Goal: Task Accomplishment & Management: Manage account settings

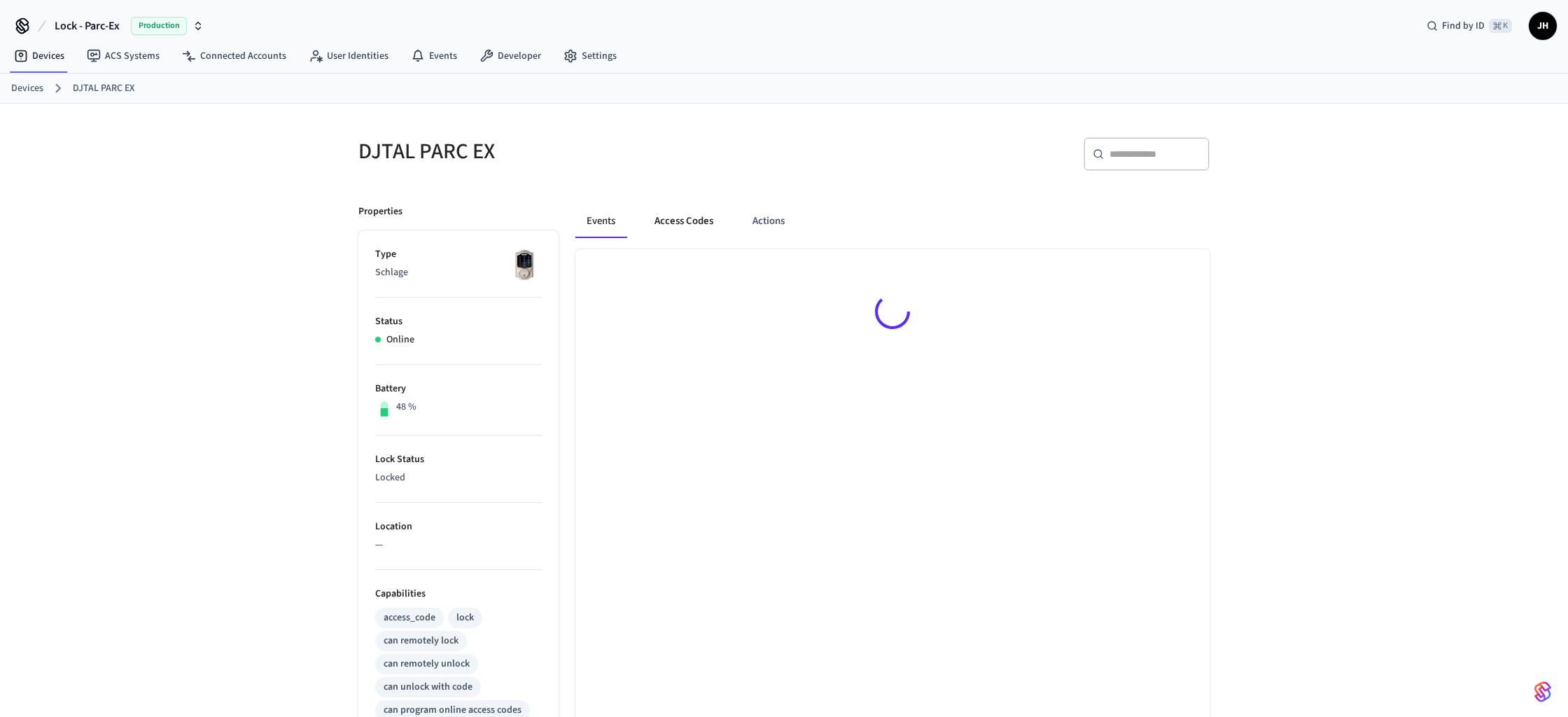
click at [687, 222] on button "Access Codes" at bounding box center [684, 222] width 81 height 34
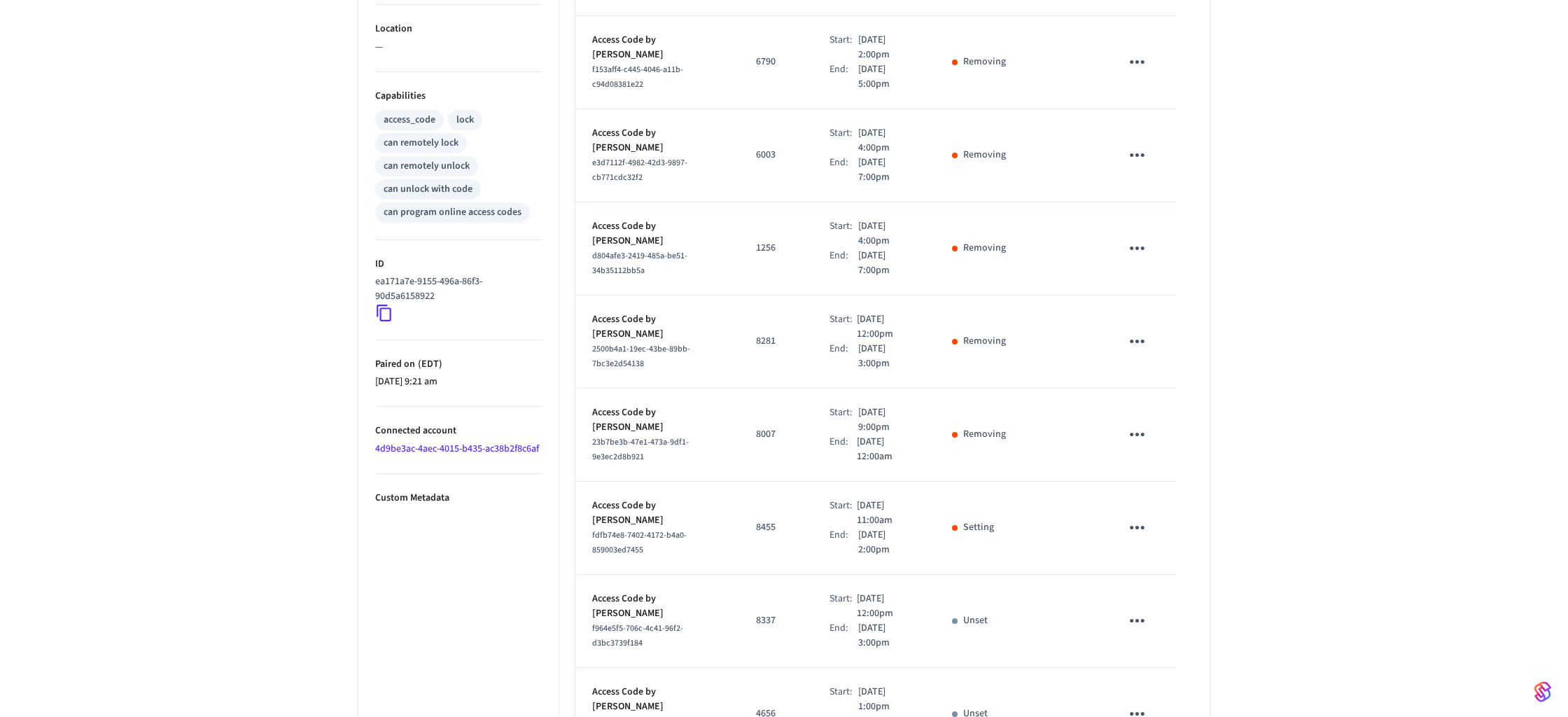
scroll to position [589, 0]
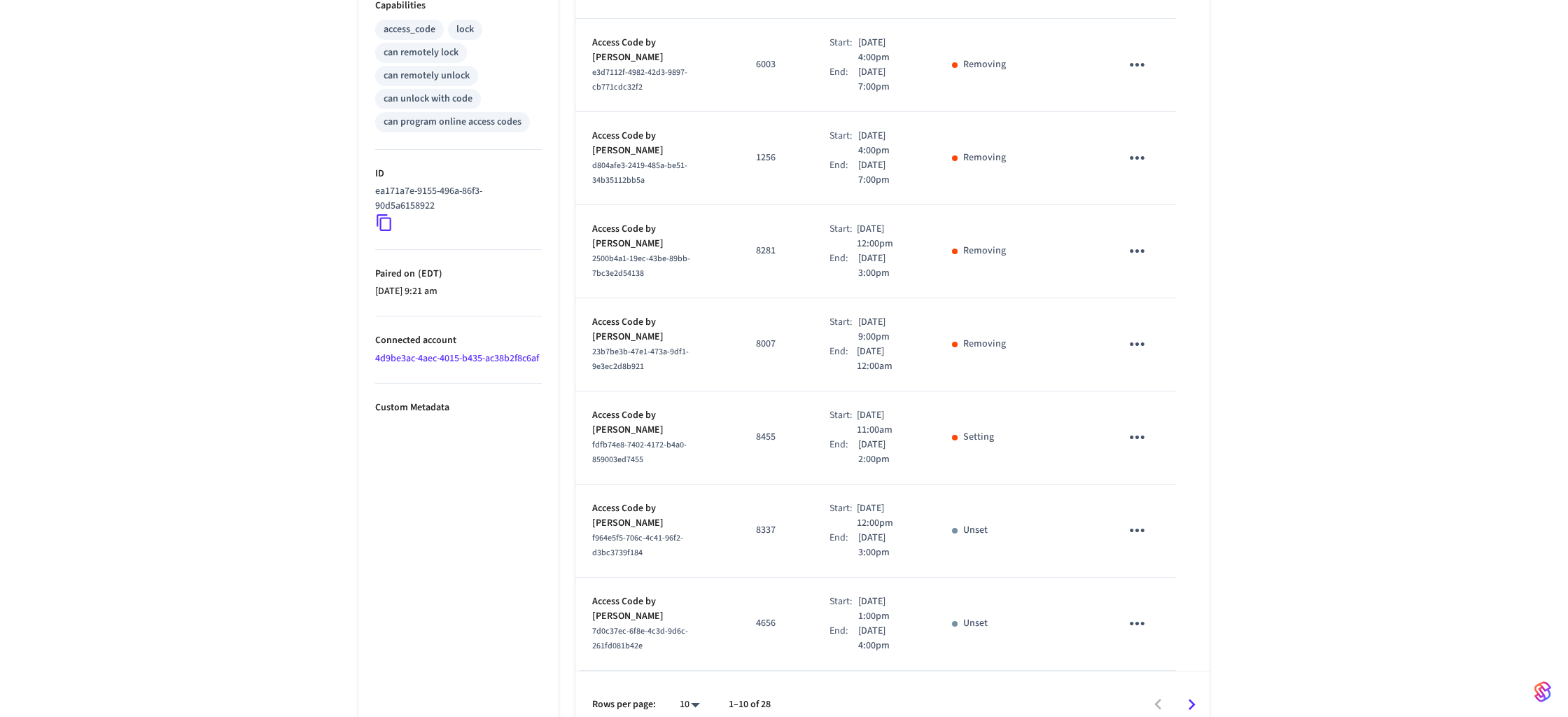
click at [957, 435] on div "sticky table" at bounding box center [955, 438] width 6 height 6
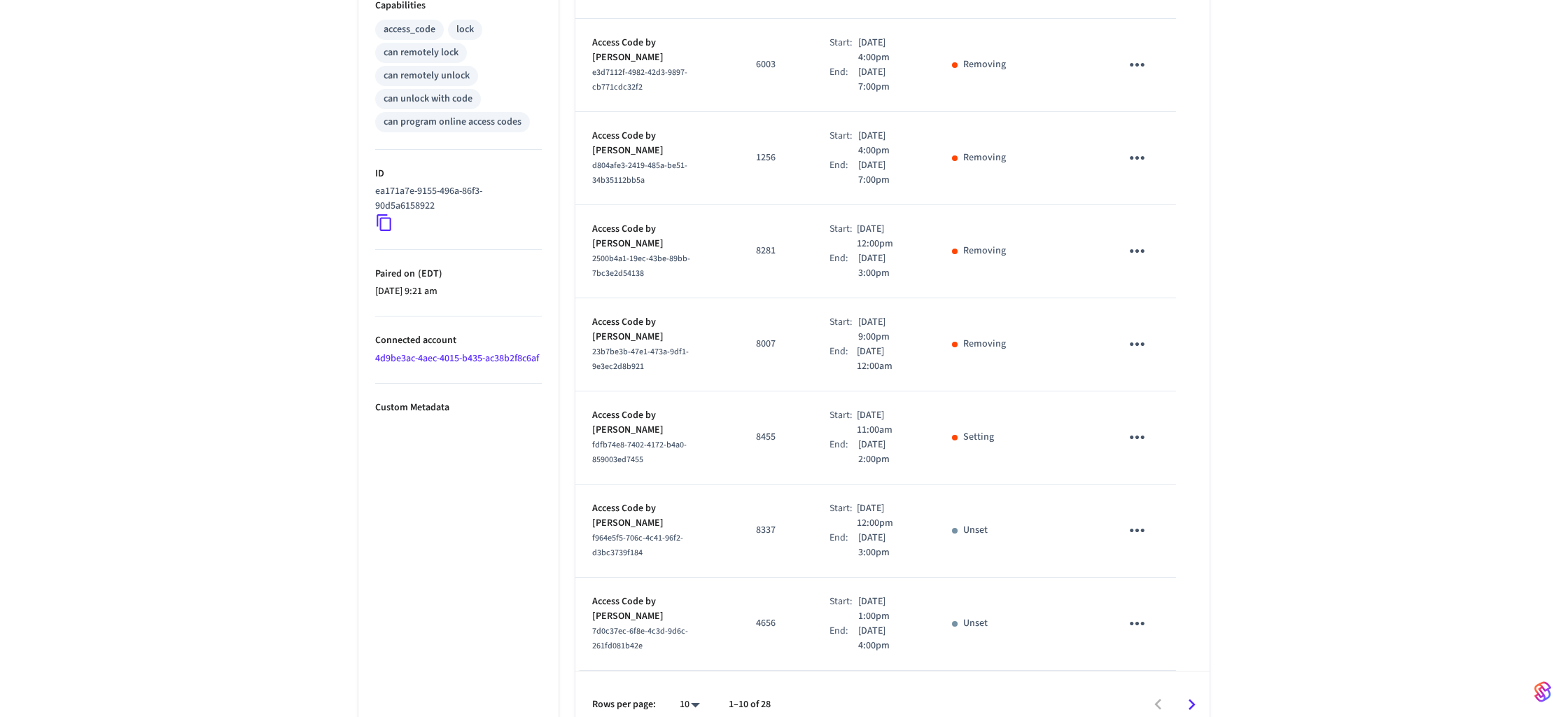
click at [957, 435] on div "sticky table" at bounding box center [955, 438] width 6 height 6
click at [1140, 426] on icon "sticky table" at bounding box center [1137, 437] width 22 height 22
click at [1165, 448] on li "Edit" at bounding box center [1170, 457] width 67 height 38
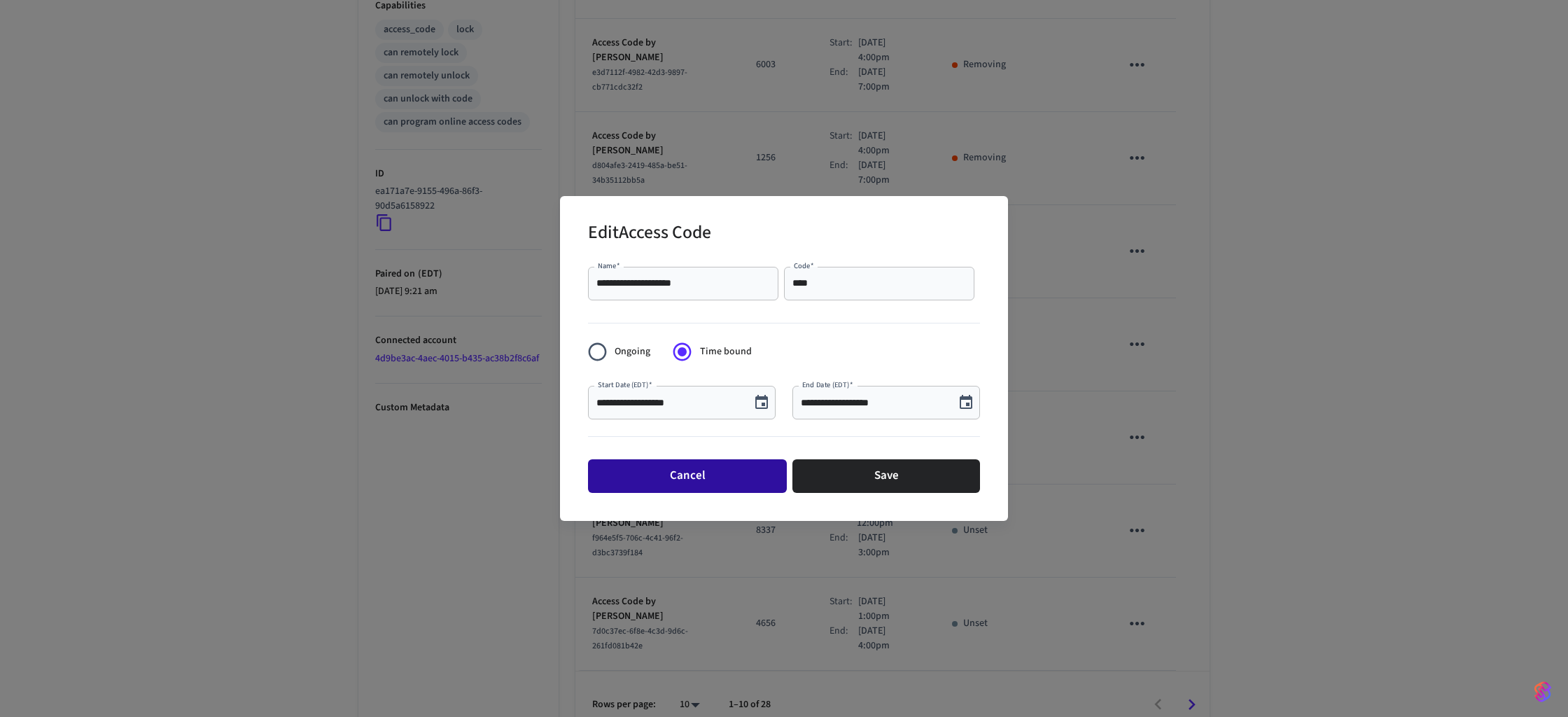
click at [708, 473] on button "Cancel" at bounding box center [687, 476] width 199 height 34
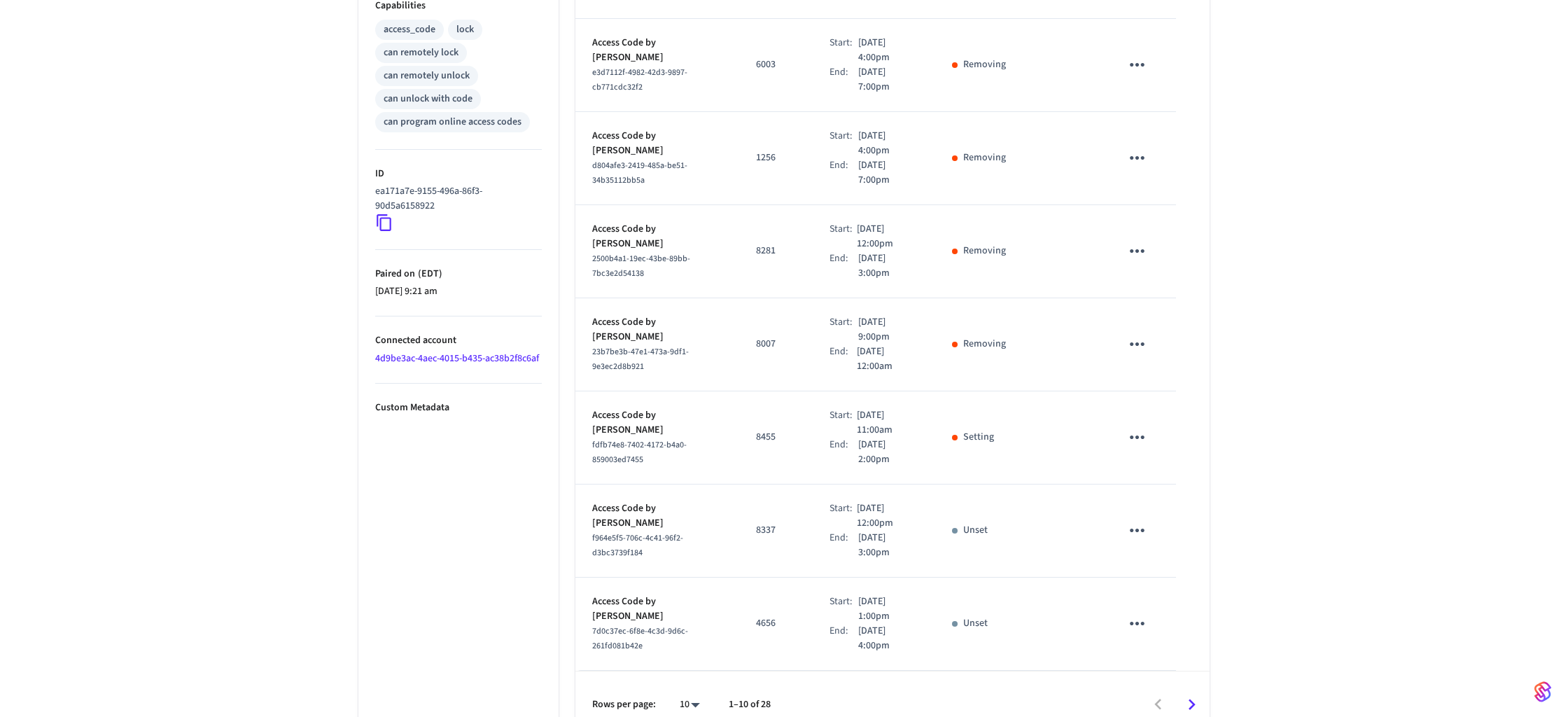
click at [956, 435] on div "sticky table" at bounding box center [955, 438] width 6 height 6
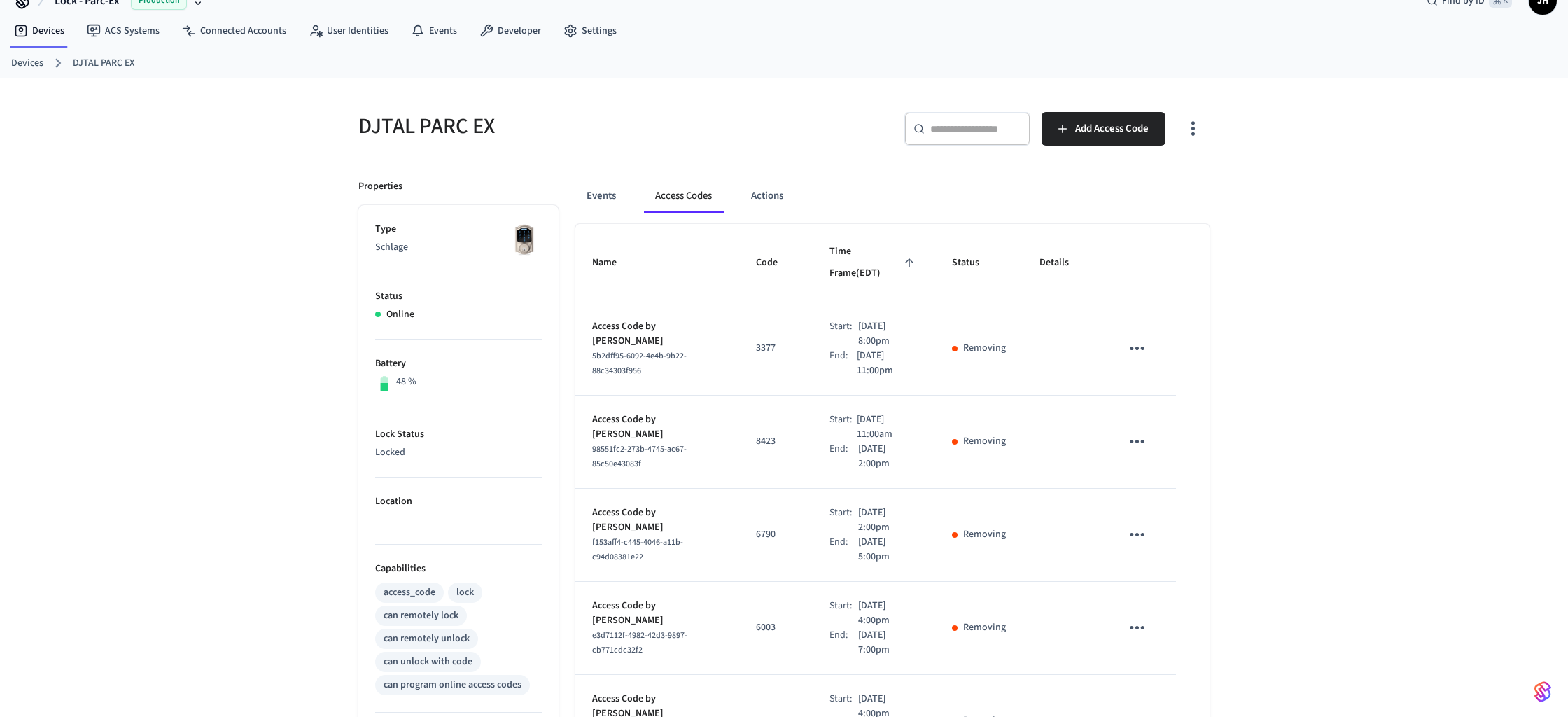
scroll to position [0, 0]
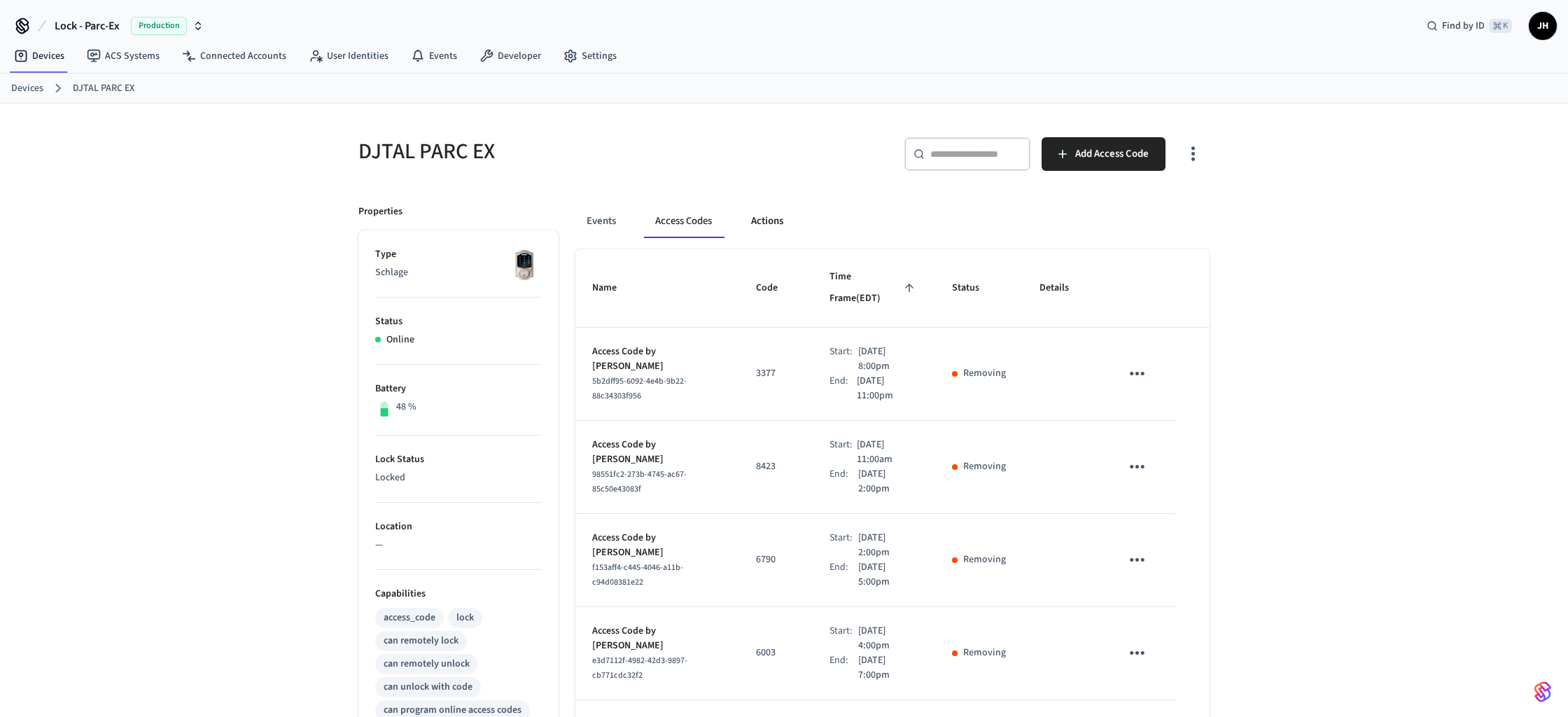
click at [766, 221] on button "Actions" at bounding box center [767, 222] width 54 height 34
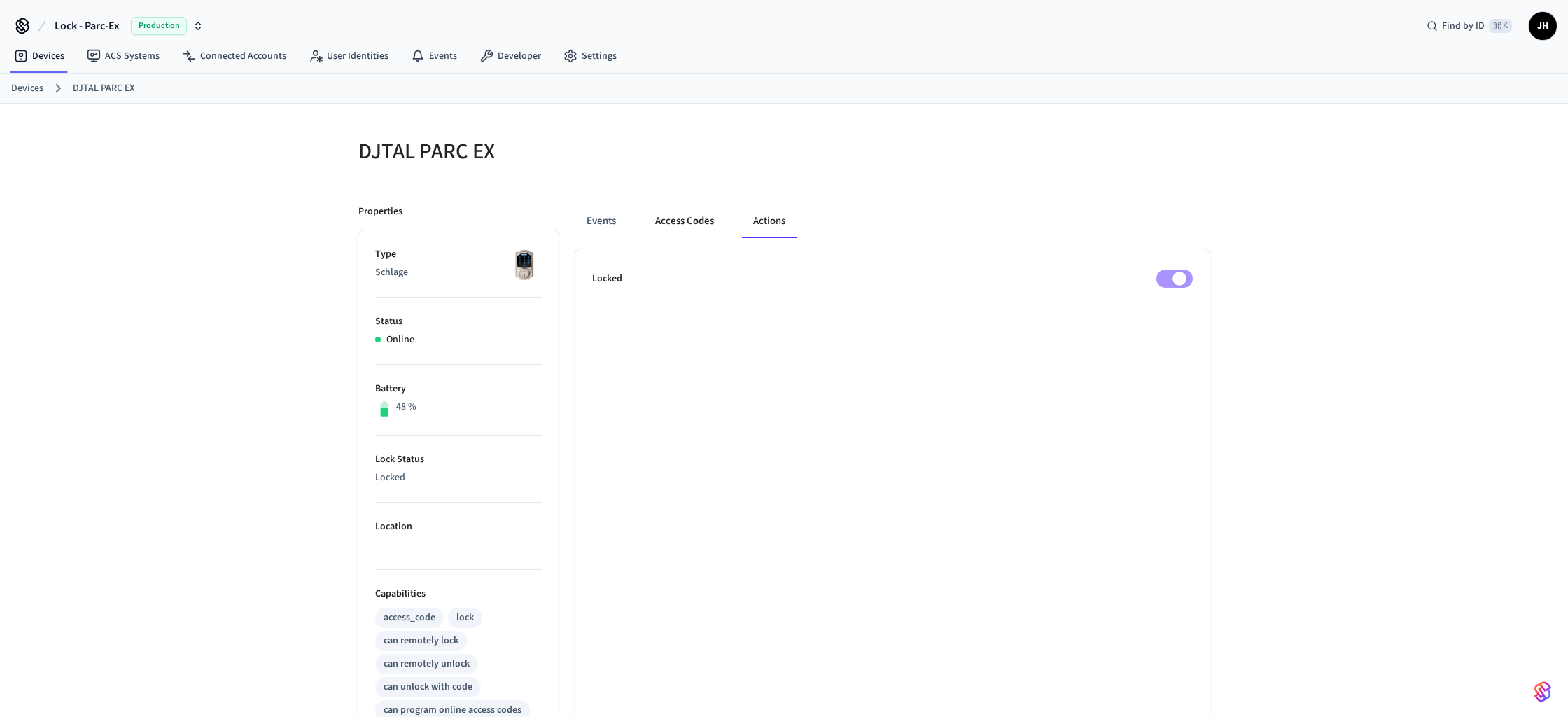
click at [705, 224] on button "Access Codes" at bounding box center [684, 222] width 81 height 34
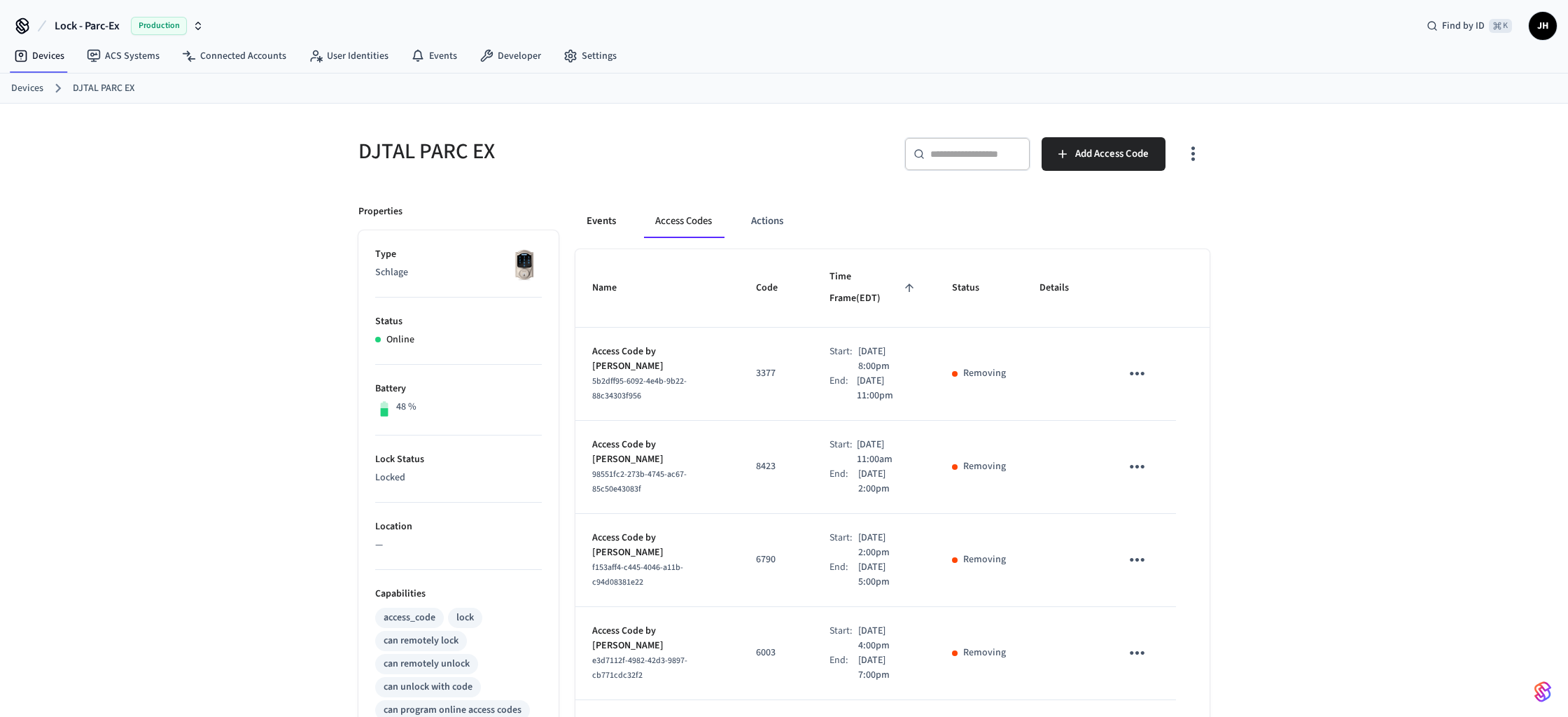
click at [612, 222] on button "Events" at bounding box center [601, 222] width 52 height 34
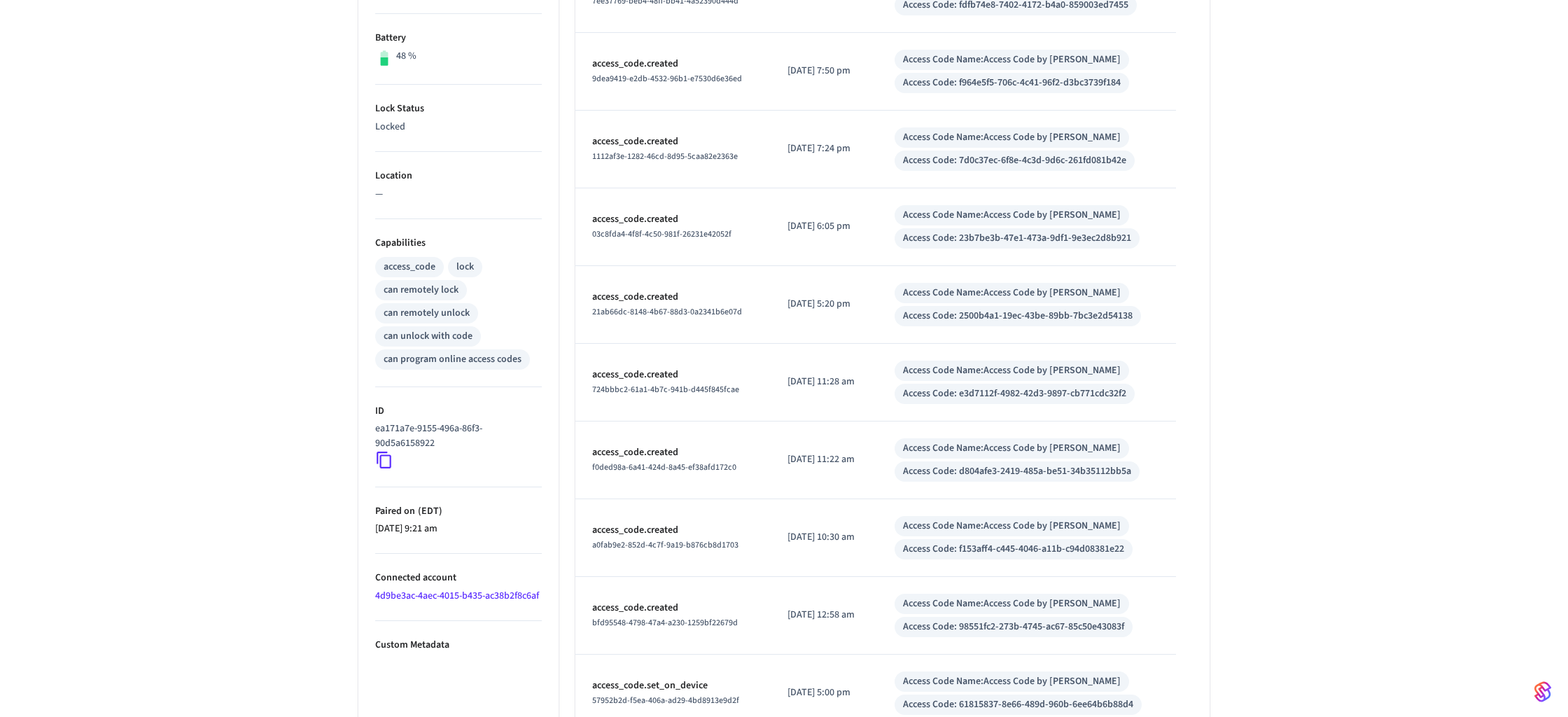
scroll to position [434, 0]
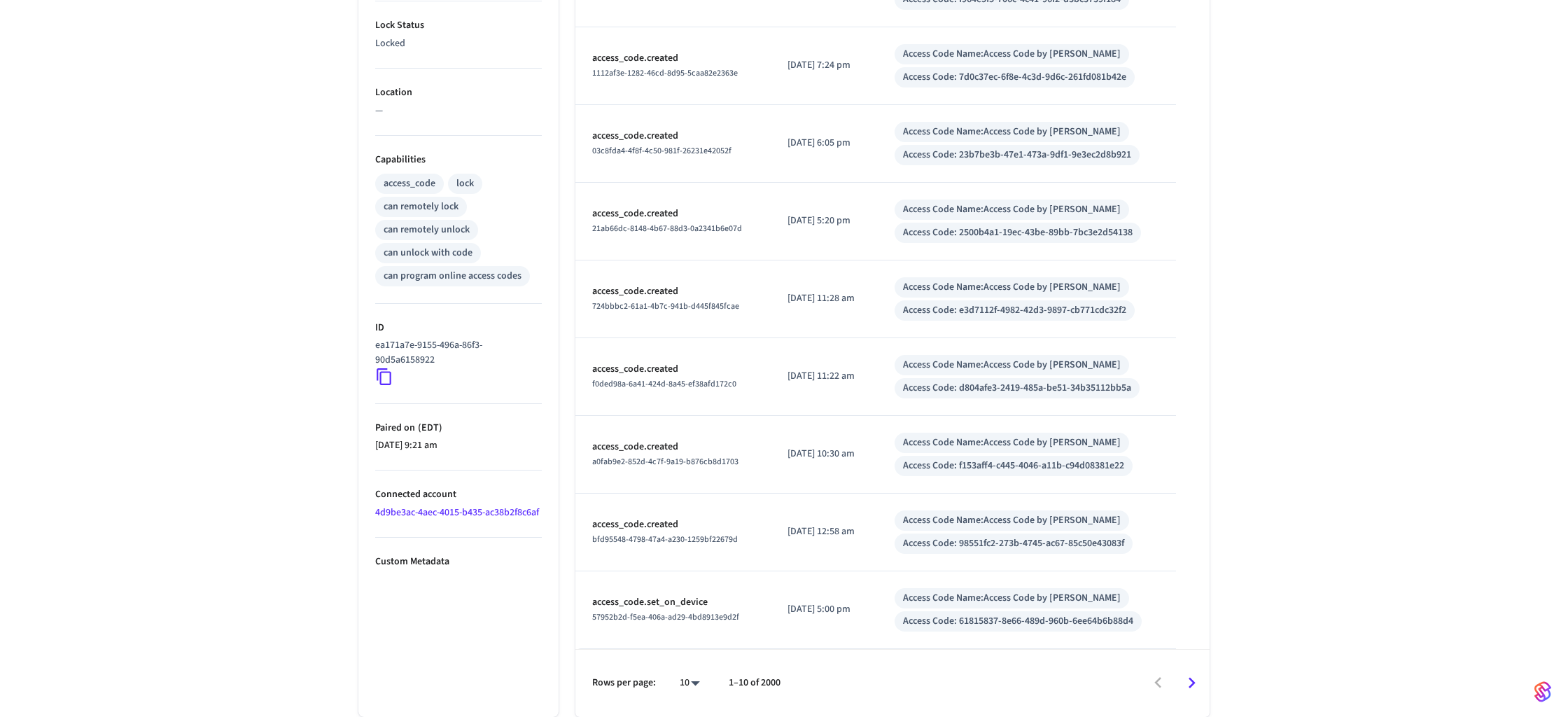
click at [1193, 675] on icon "Go to next page" at bounding box center [1192, 683] width 22 height 22
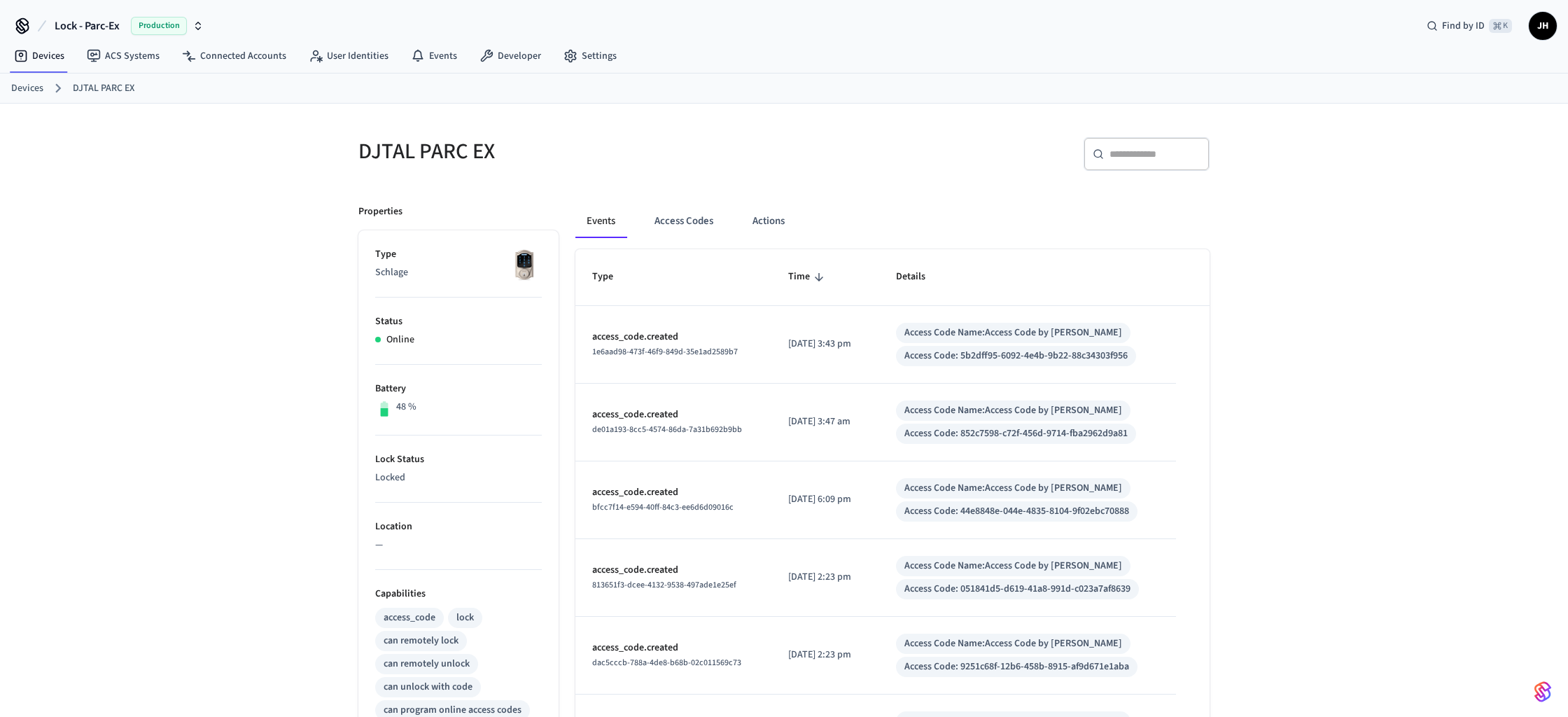
click at [1543, 32] on span "JH" at bounding box center [1542, 26] width 25 height 25
click at [528, 54] on link "Developer" at bounding box center [510, 56] width 84 height 25
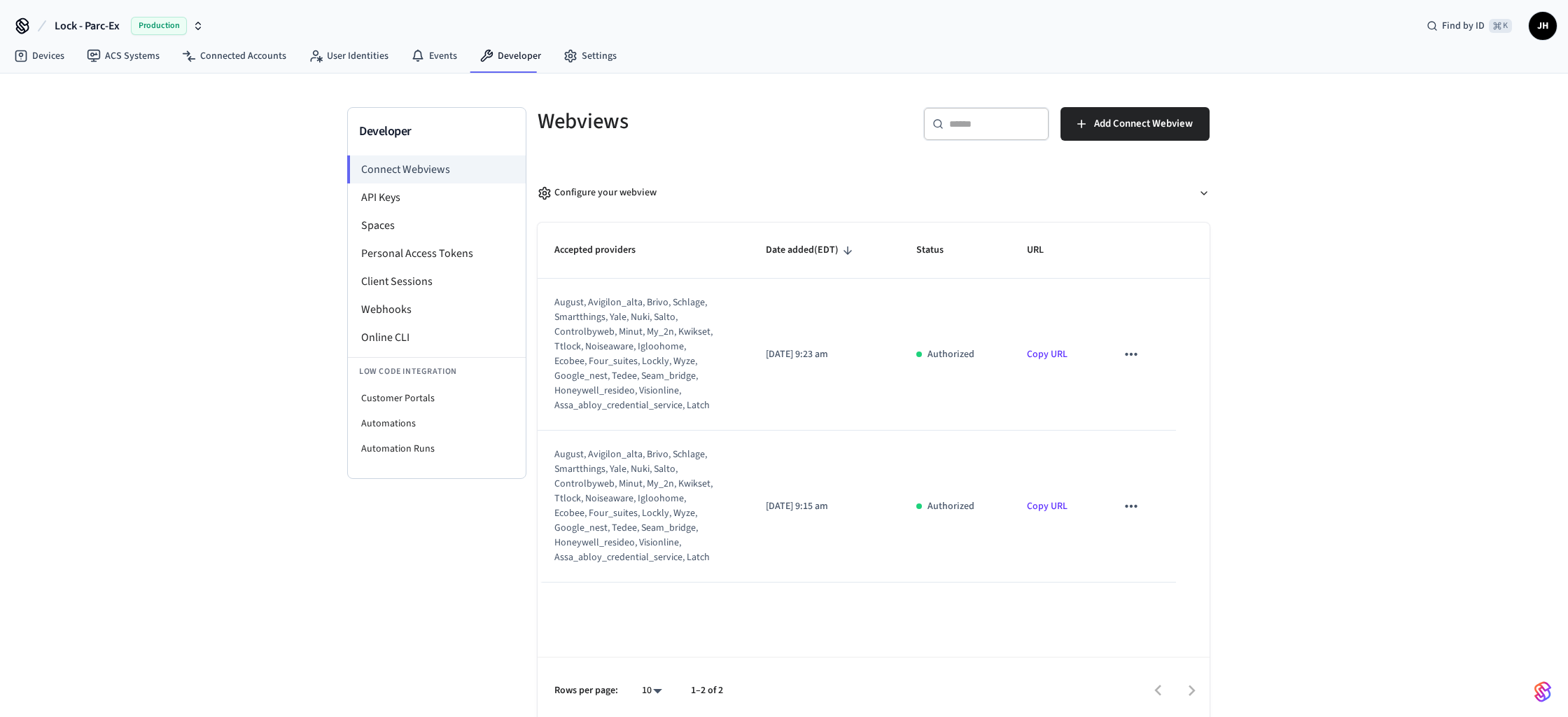
scroll to position [7, 0]
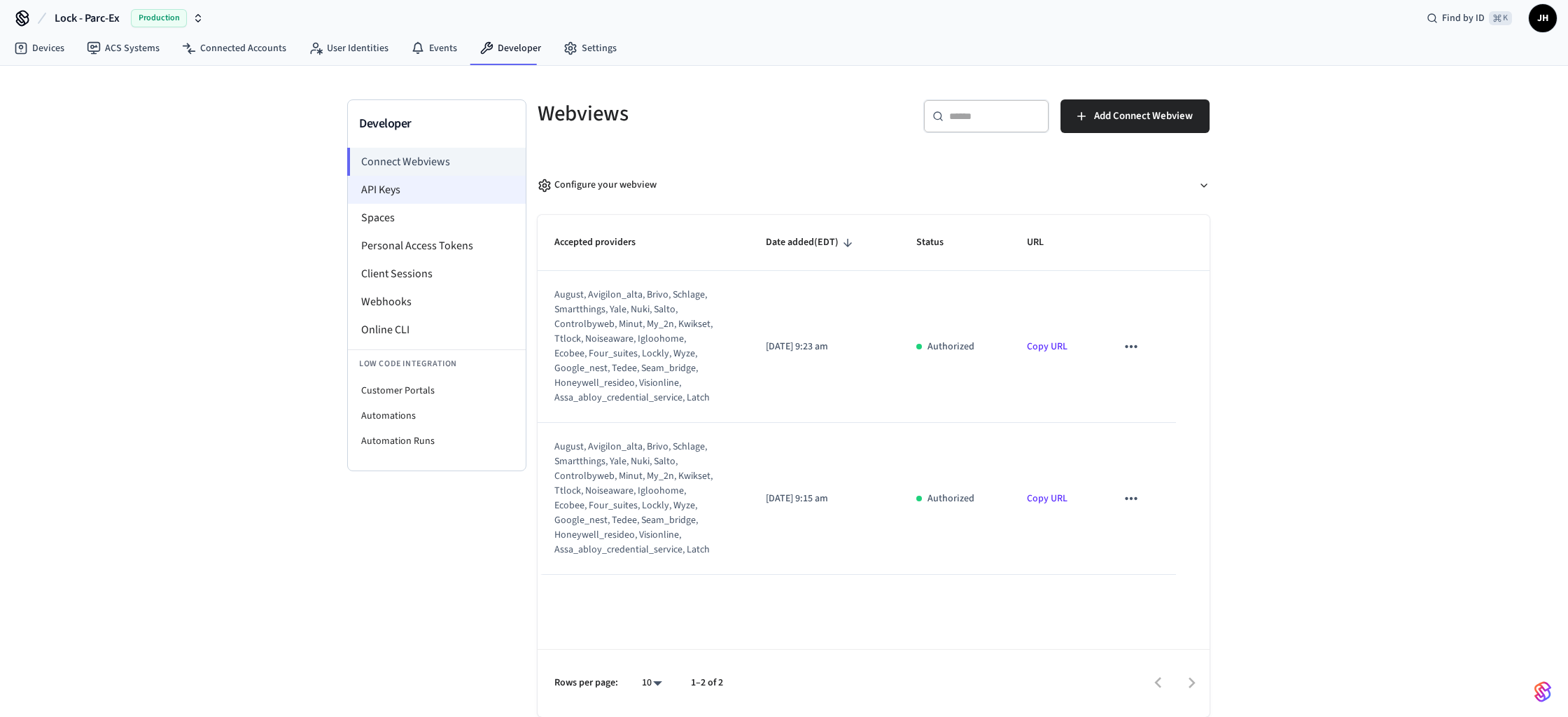
click at [394, 192] on li "API Keys" at bounding box center [436, 190] width 177 height 28
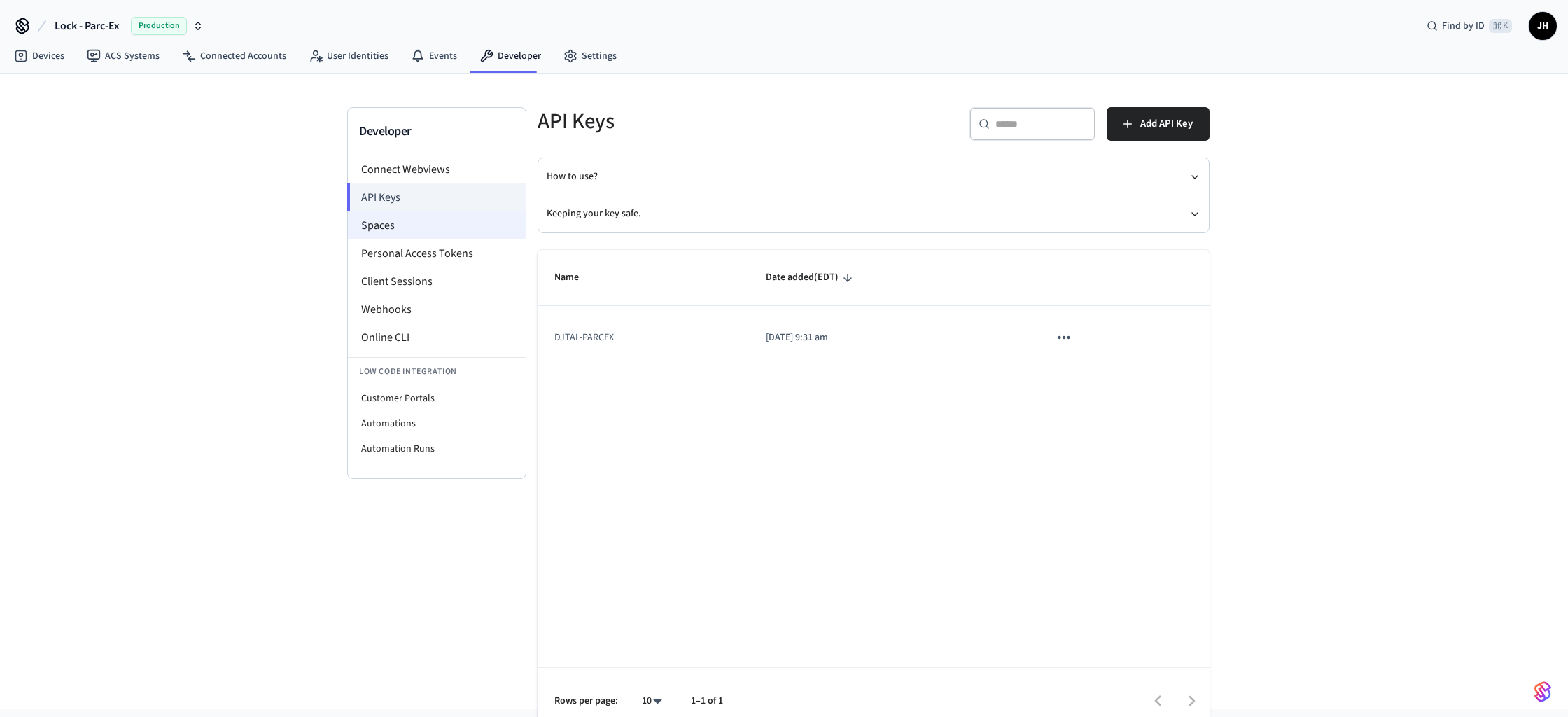
click at [428, 230] on li "Spaces" at bounding box center [436, 225] width 177 height 28
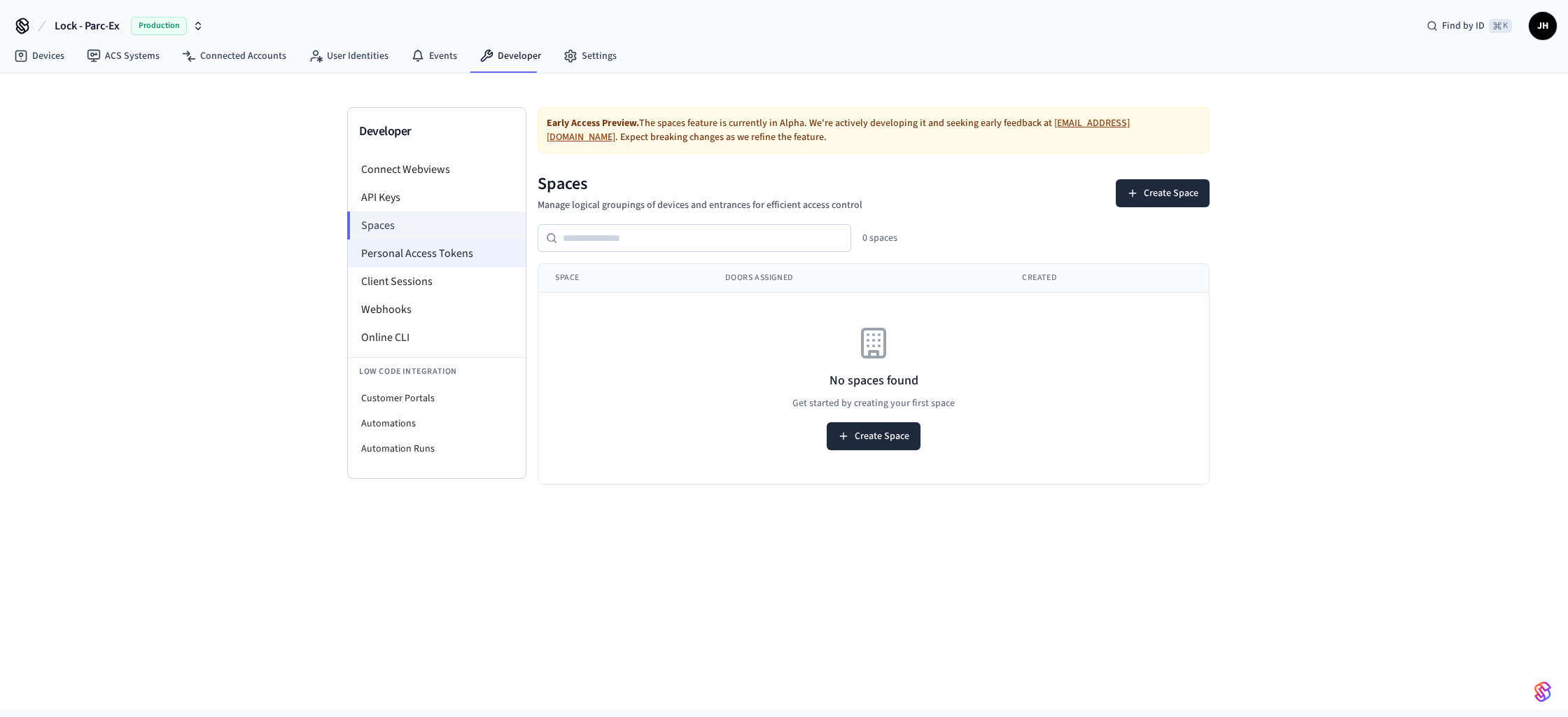
click at [429, 256] on li "Personal Access Tokens" at bounding box center [436, 253] width 177 height 28
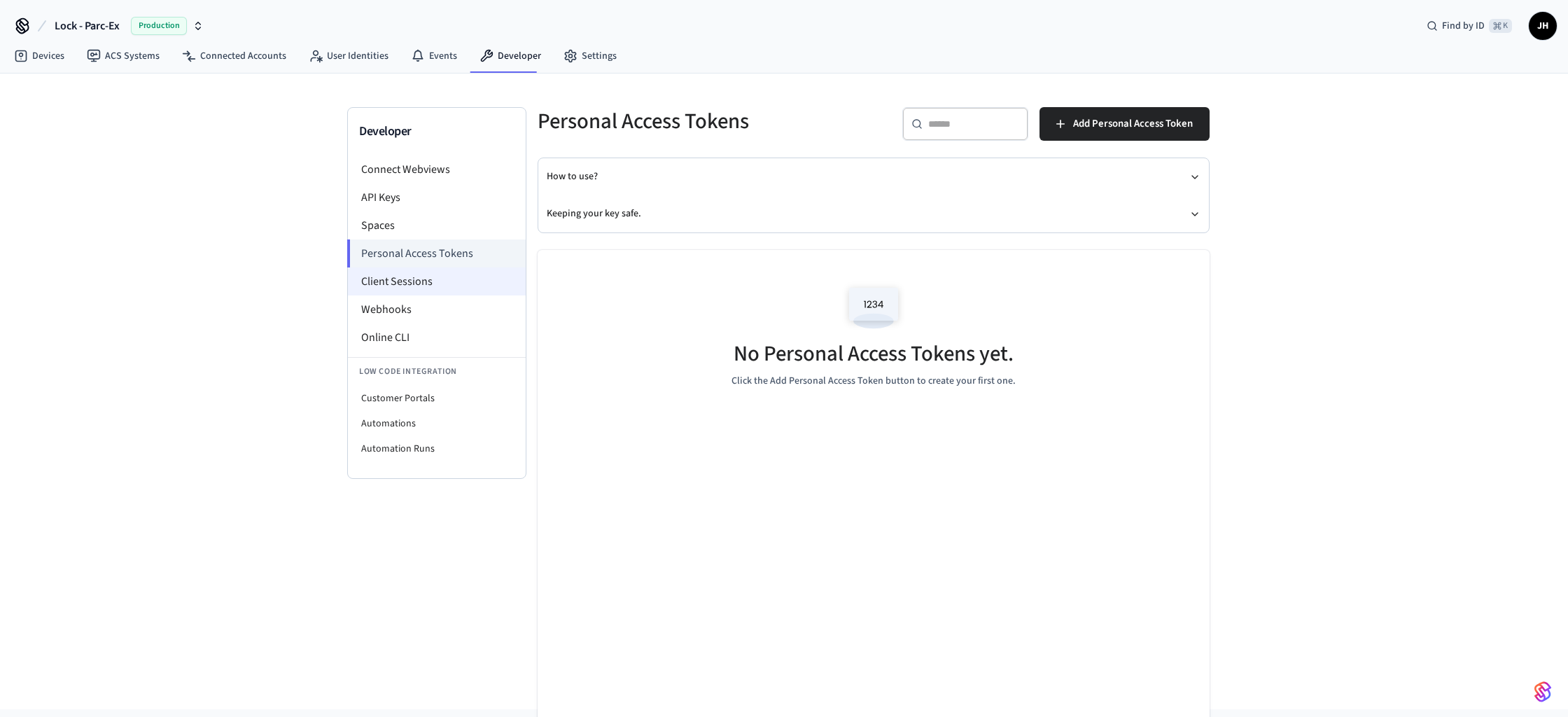
click at [428, 283] on li "Client Sessions" at bounding box center [436, 282] width 177 height 28
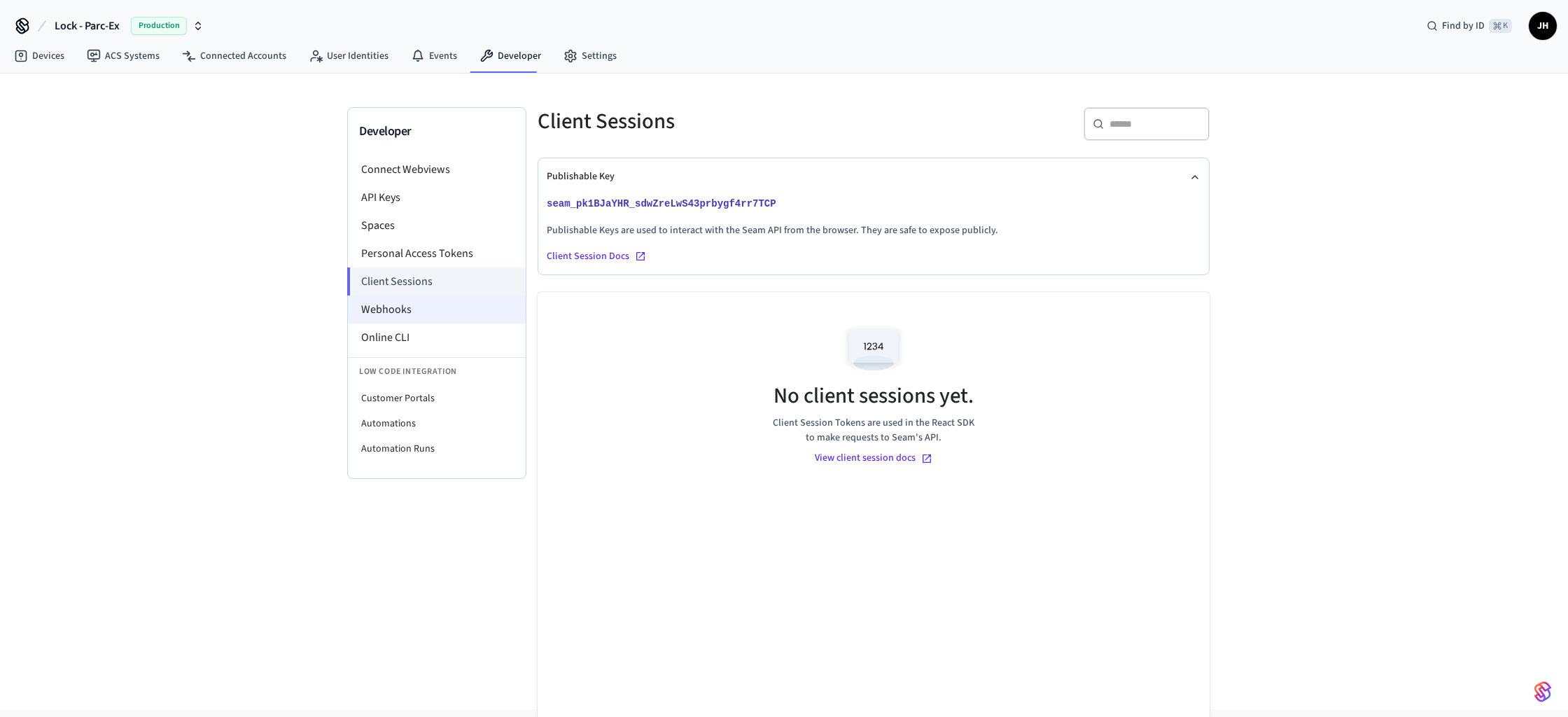
click at [423, 313] on li "Webhooks" at bounding box center [436, 310] width 177 height 28
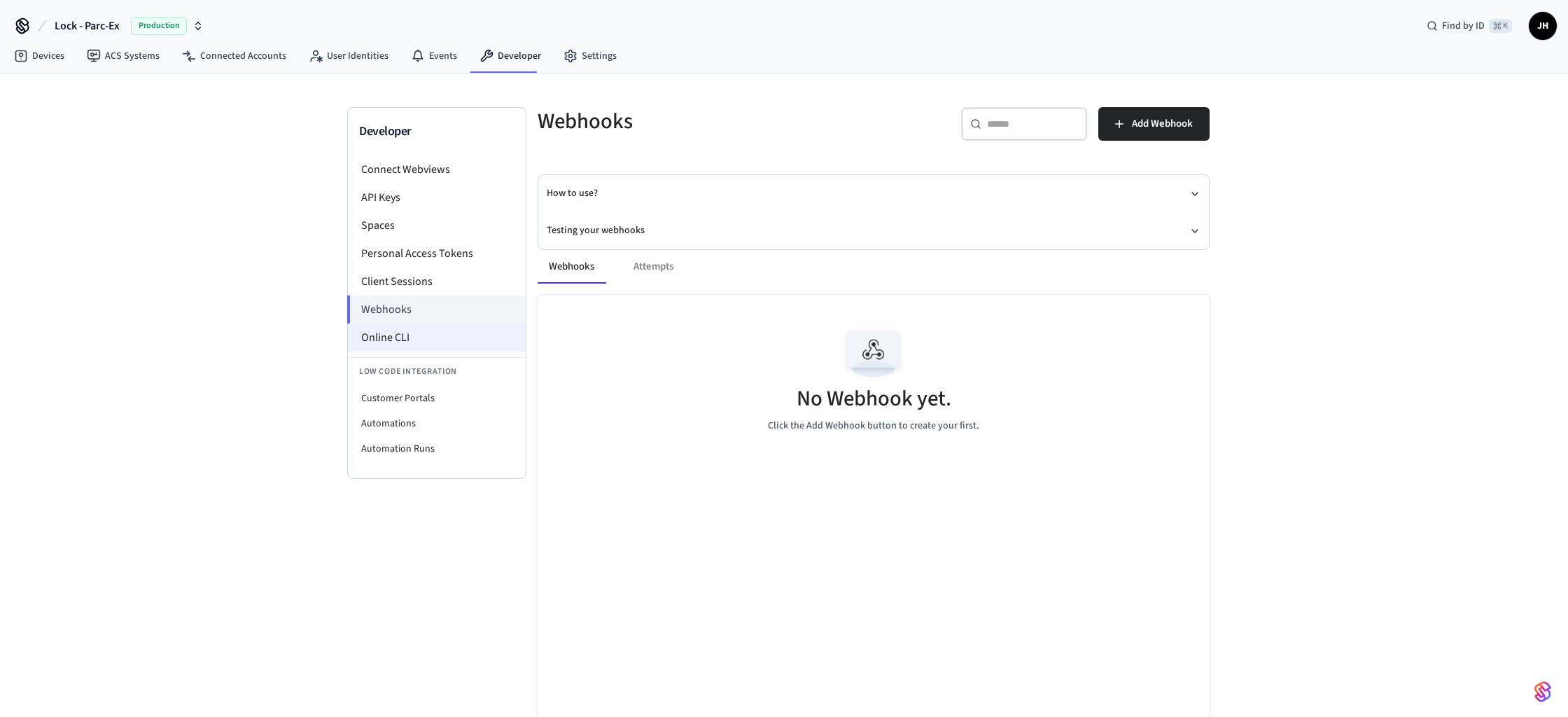
click at [427, 330] on li "Online CLI" at bounding box center [436, 338] width 177 height 28
click at [409, 423] on li "Automations" at bounding box center [436, 423] width 177 height 25
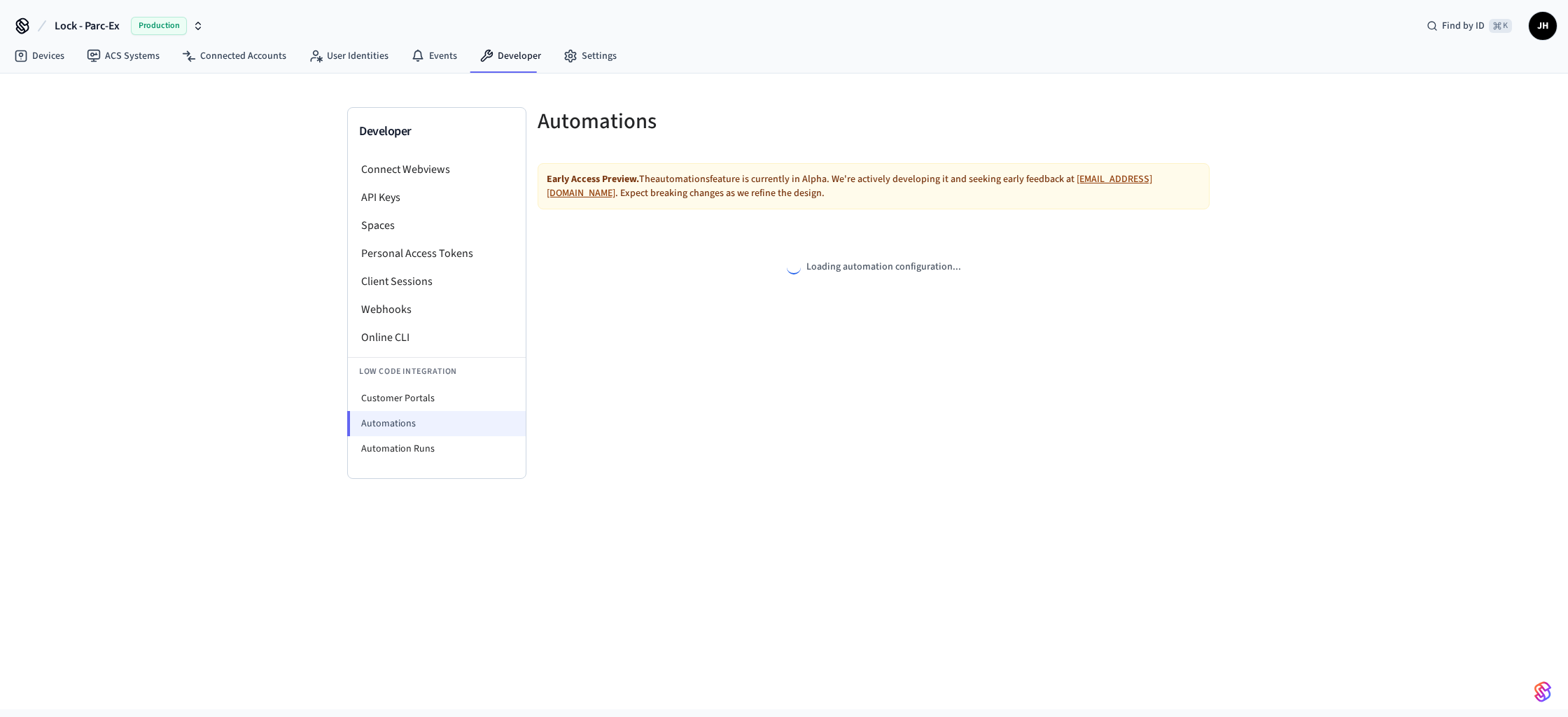
select select "**********"
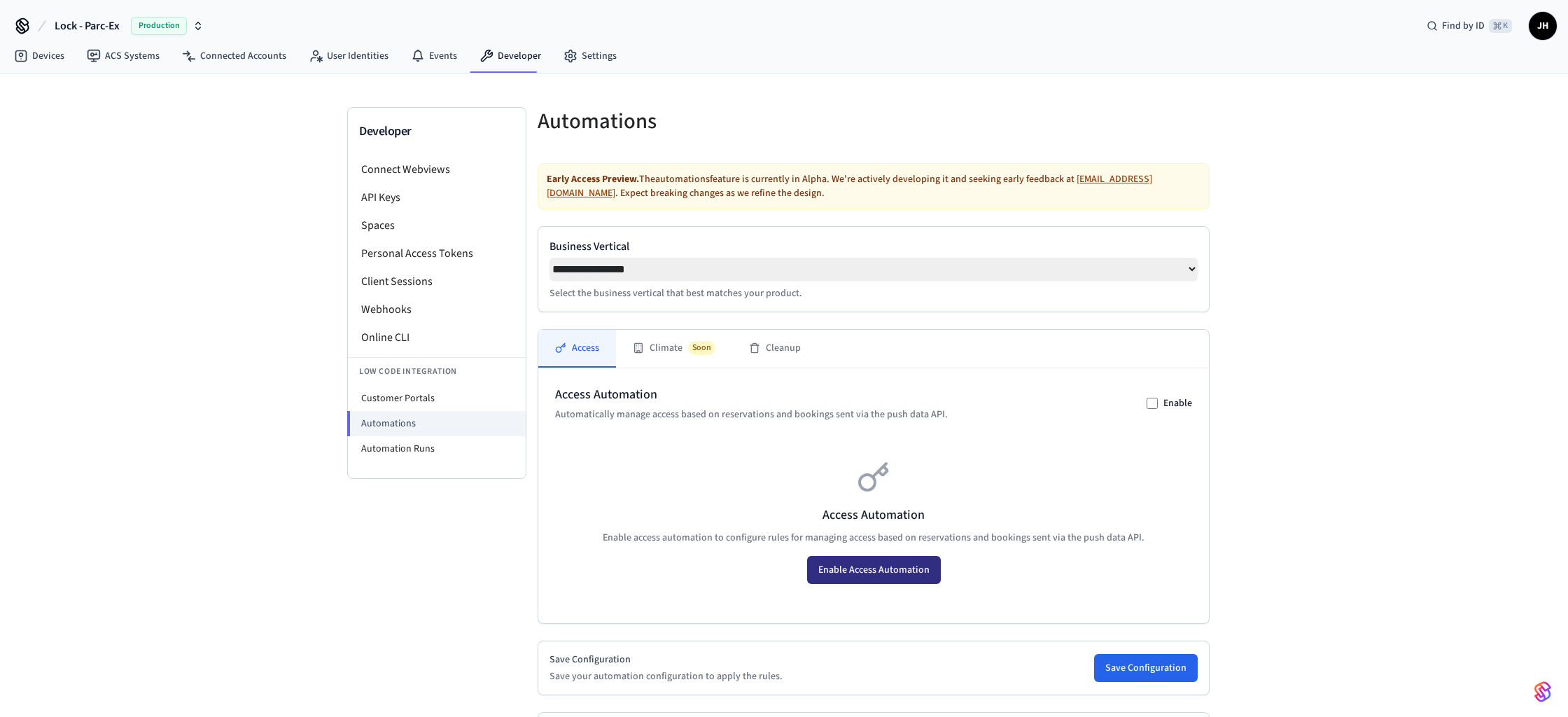
click at [879, 580] on button "Enable Access Automation" at bounding box center [873, 570] width 133 height 28
click at [425, 59] on link "Events" at bounding box center [434, 56] width 69 height 25
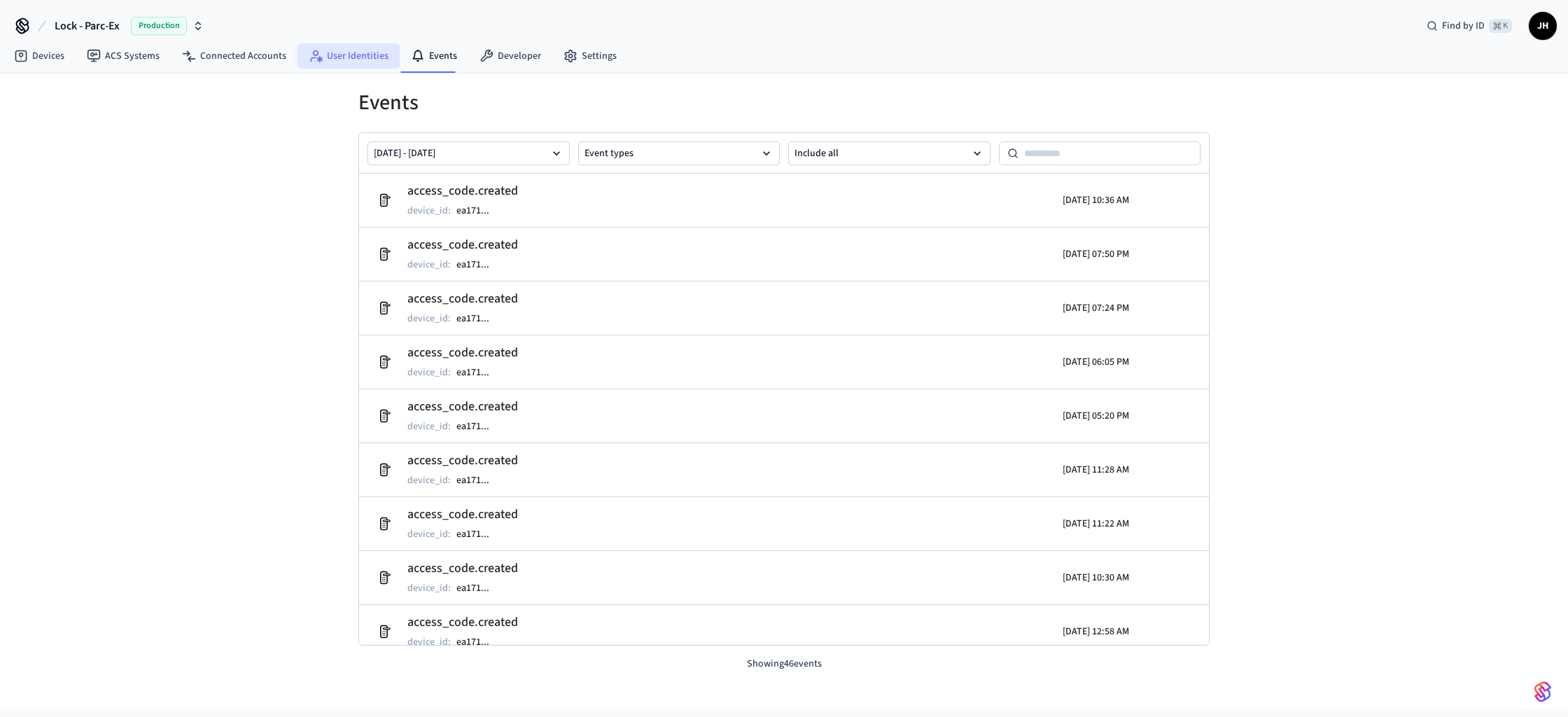
click at [339, 58] on link "User Identities" at bounding box center [348, 56] width 102 height 25
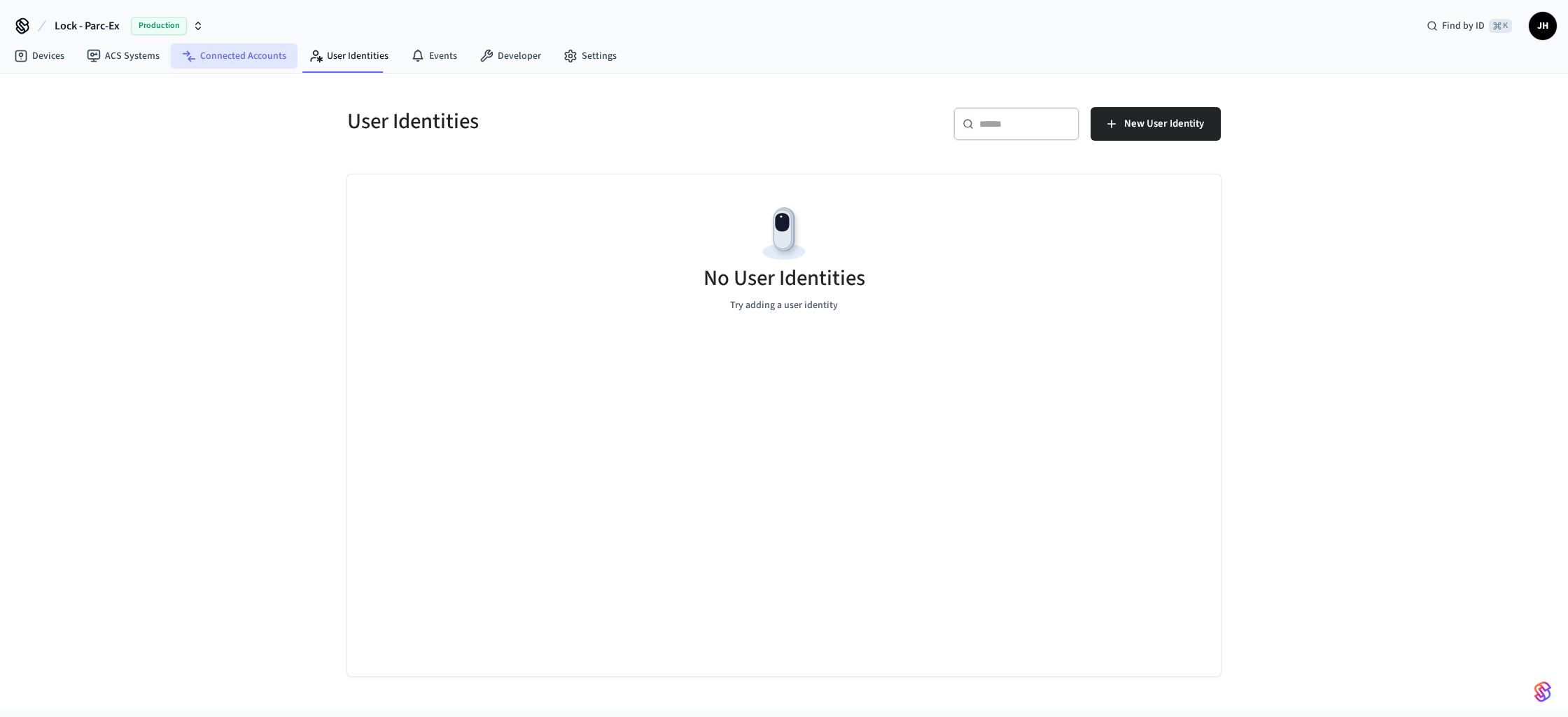
click at [238, 54] on link "Connected Accounts" at bounding box center [234, 56] width 127 height 25
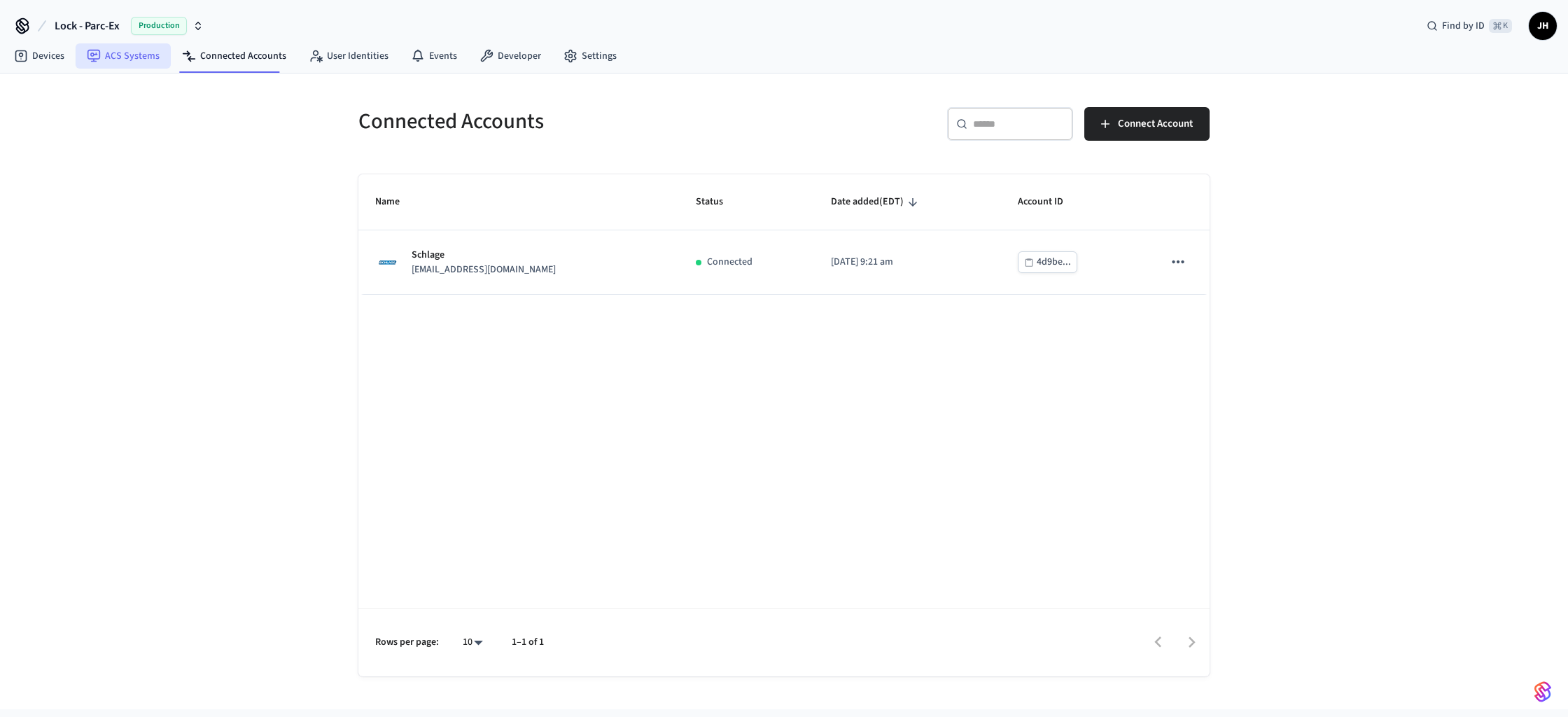
click at [126, 57] on link "ACS Systems" at bounding box center [123, 56] width 95 height 25
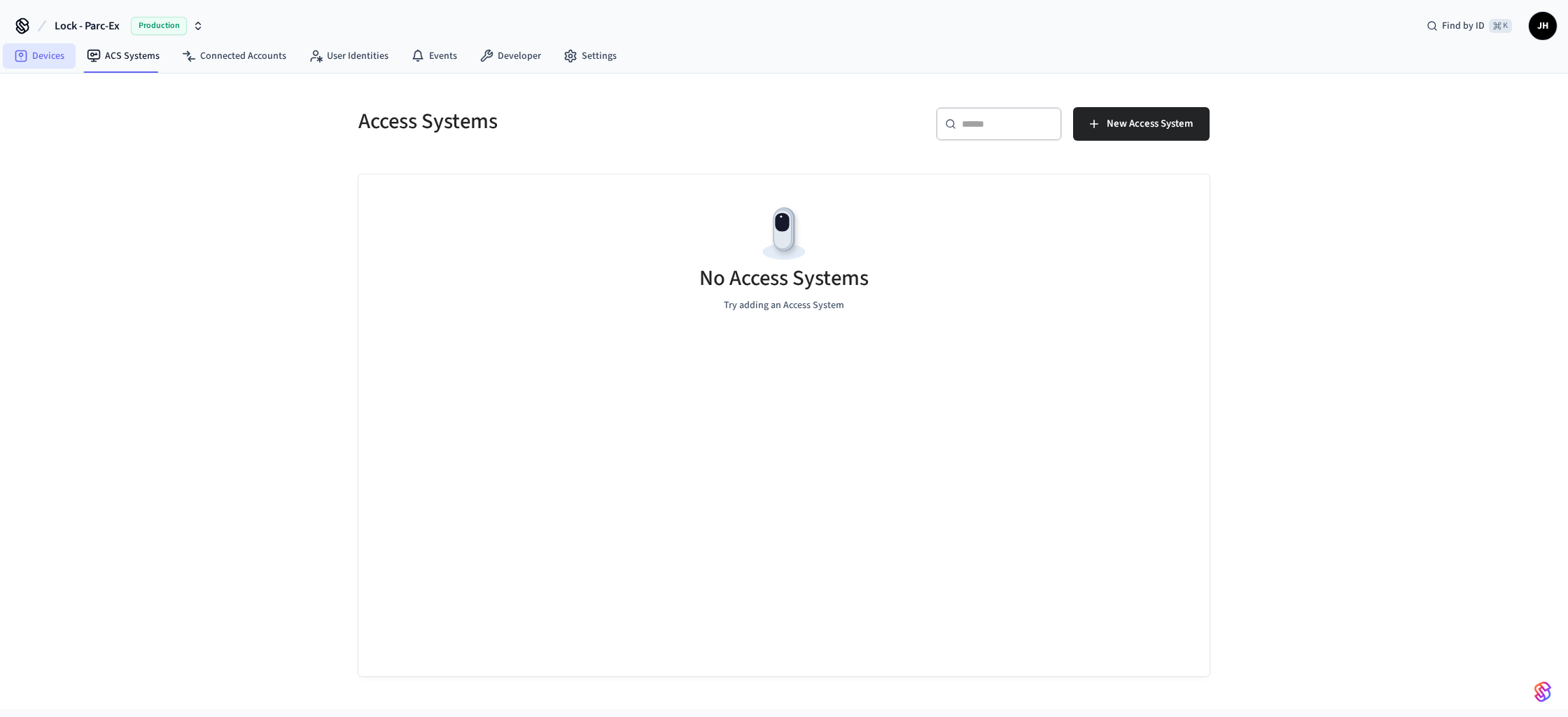
click at [36, 55] on link "Devices" at bounding box center [39, 56] width 73 height 25
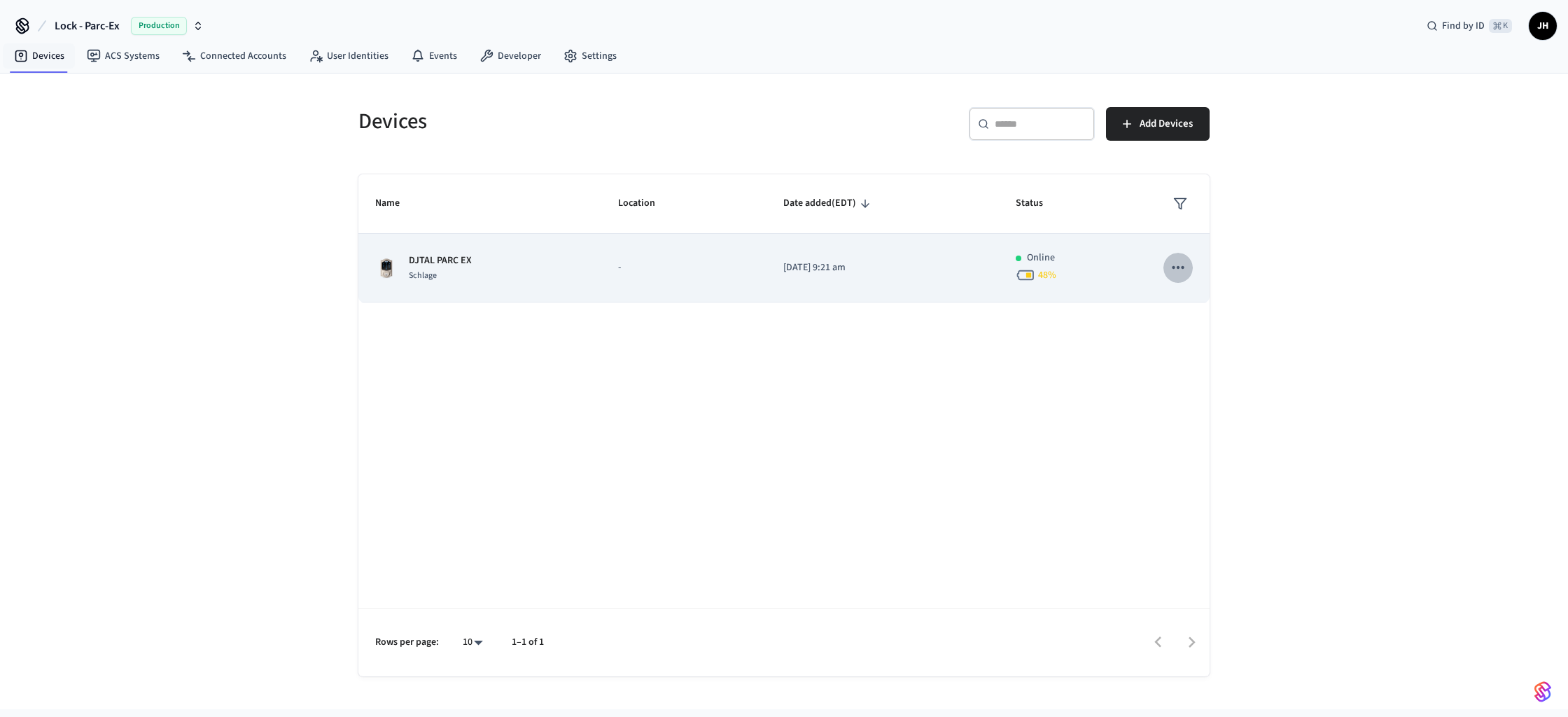
click at [1187, 269] on button "sticky table" at bounding box center [1178, 267] width 29 height 29
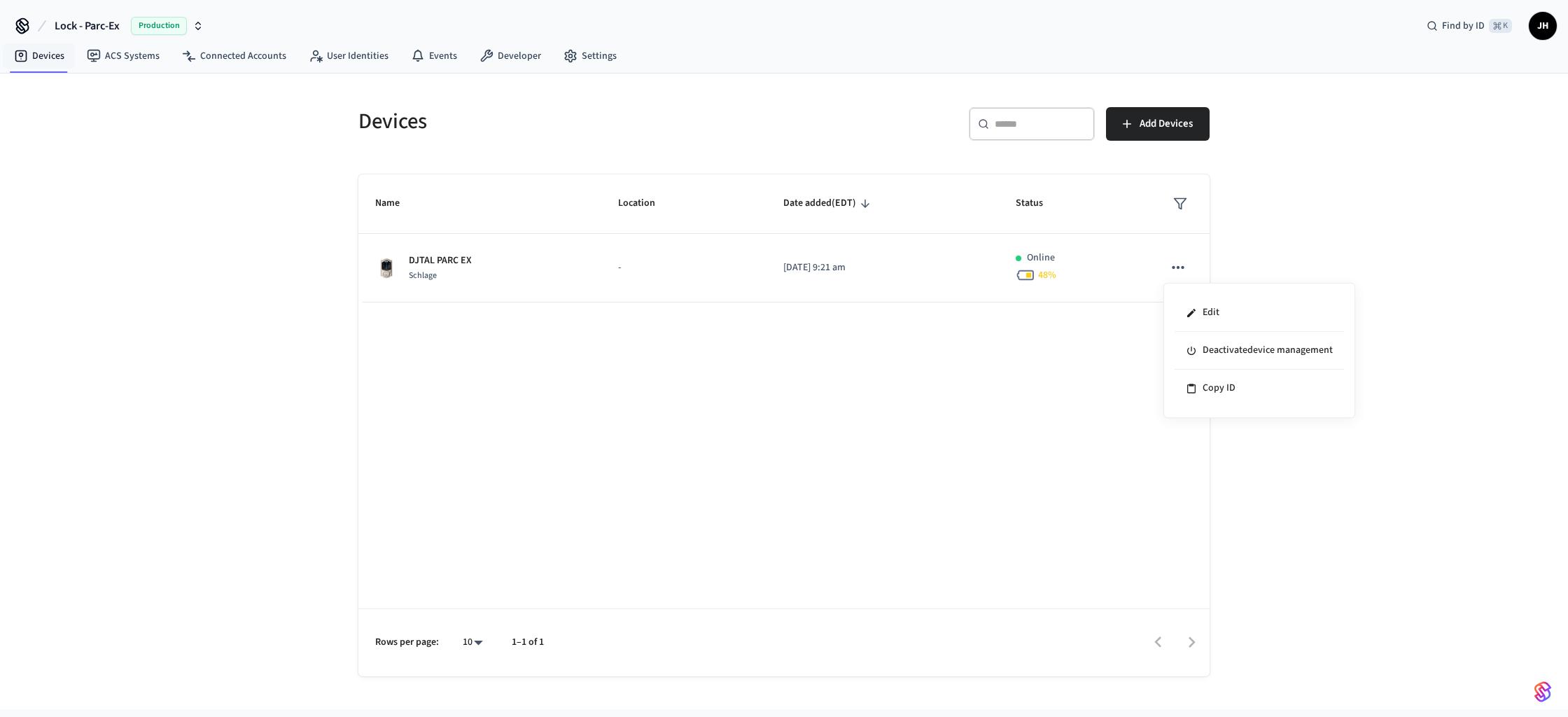
click at [491, 267] on div at bounding box center [784, 358] width 1568 height 717
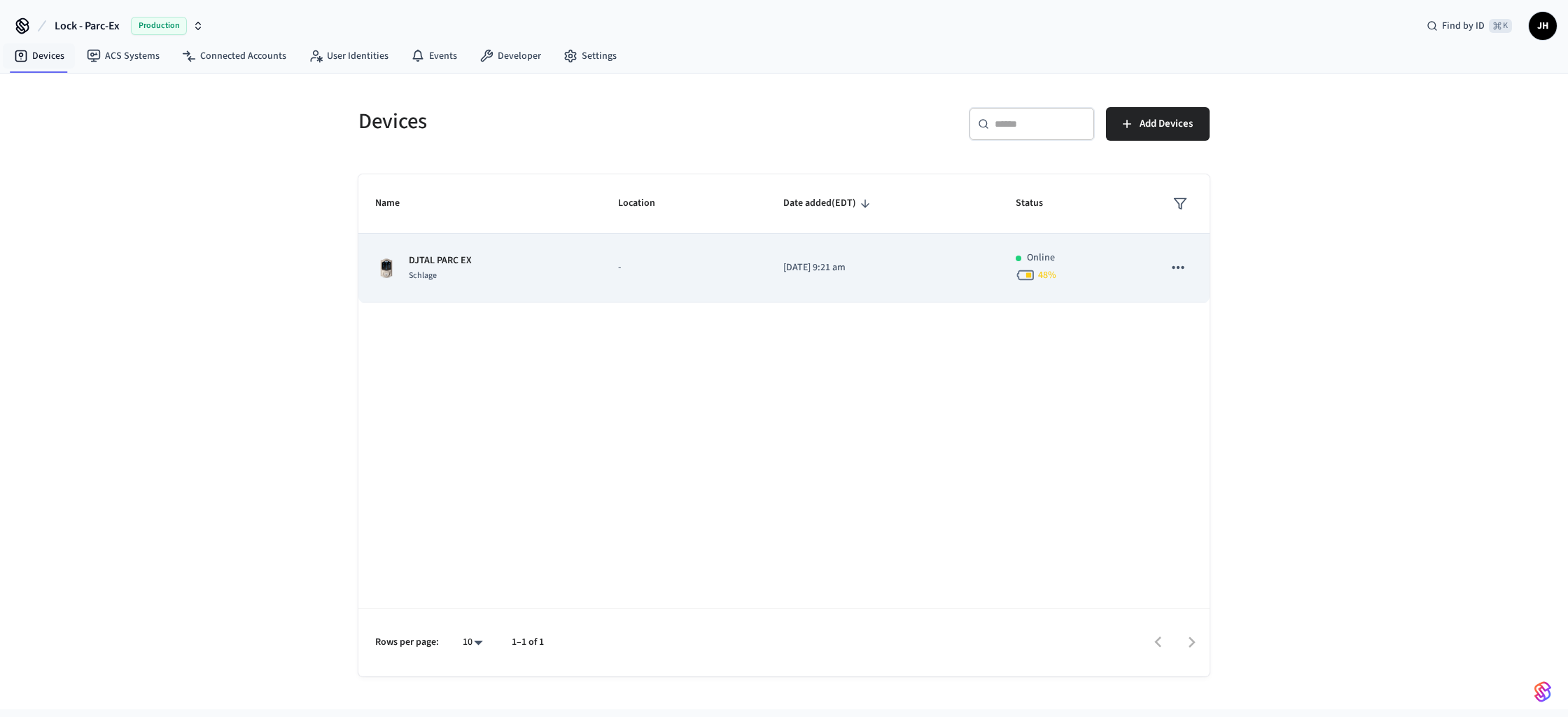
click at [809, 273] on p "[DATE] 9:21 am" at bounding box center [882, 268] width 199 height 15
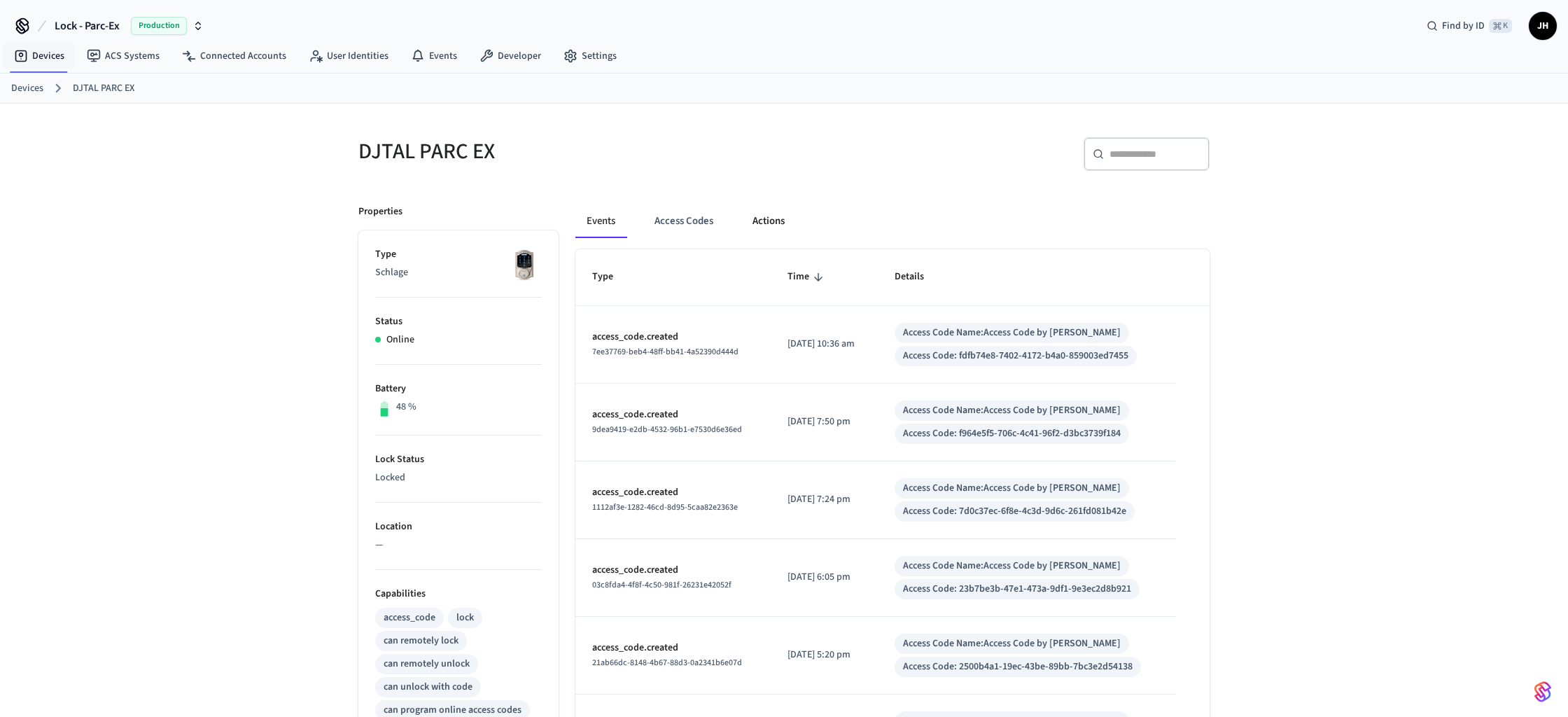
click at [772, 225] on button "Actions" at bounding box center [769, 222] width 54 height 34
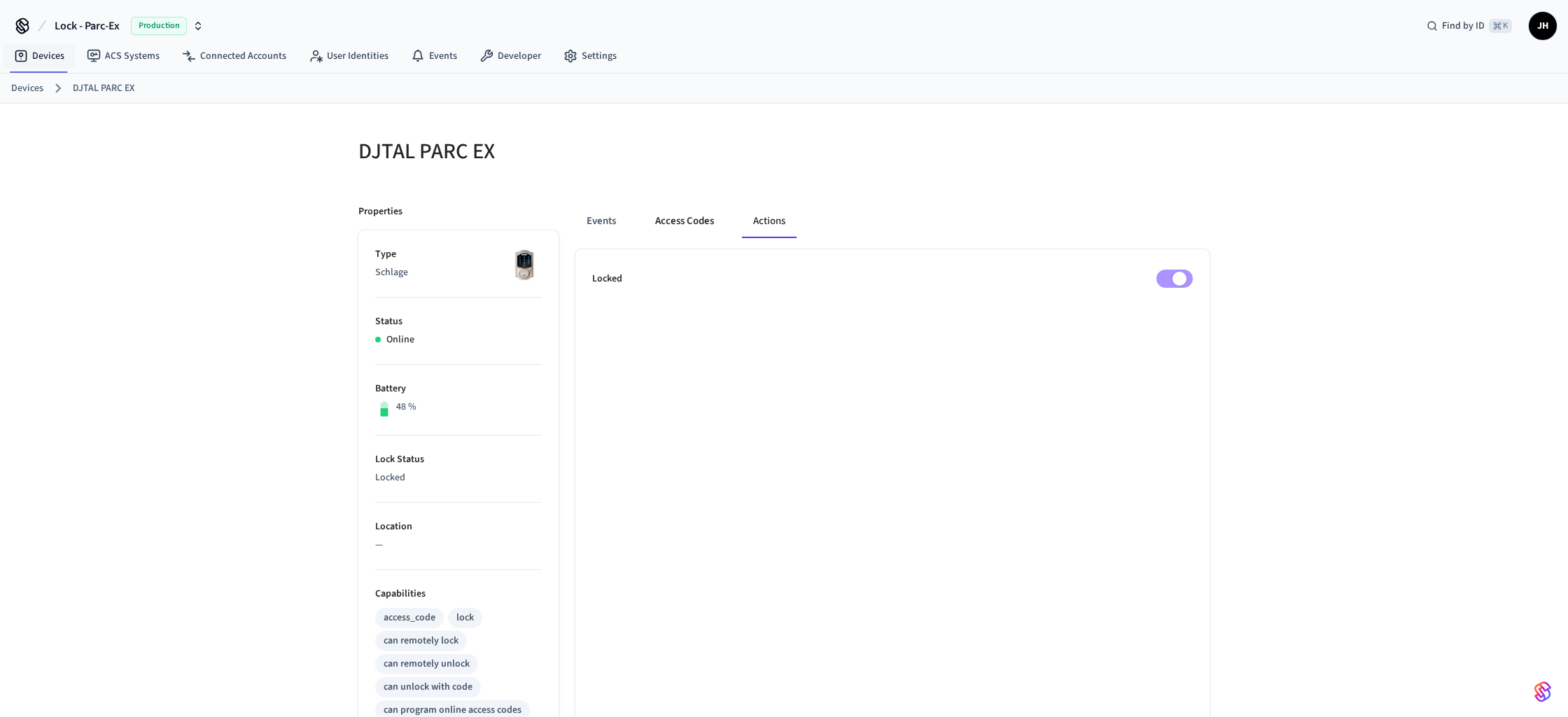
click at [709, 224] on button "Access Codes" at bounding box center [684, 222] width 81 height 34
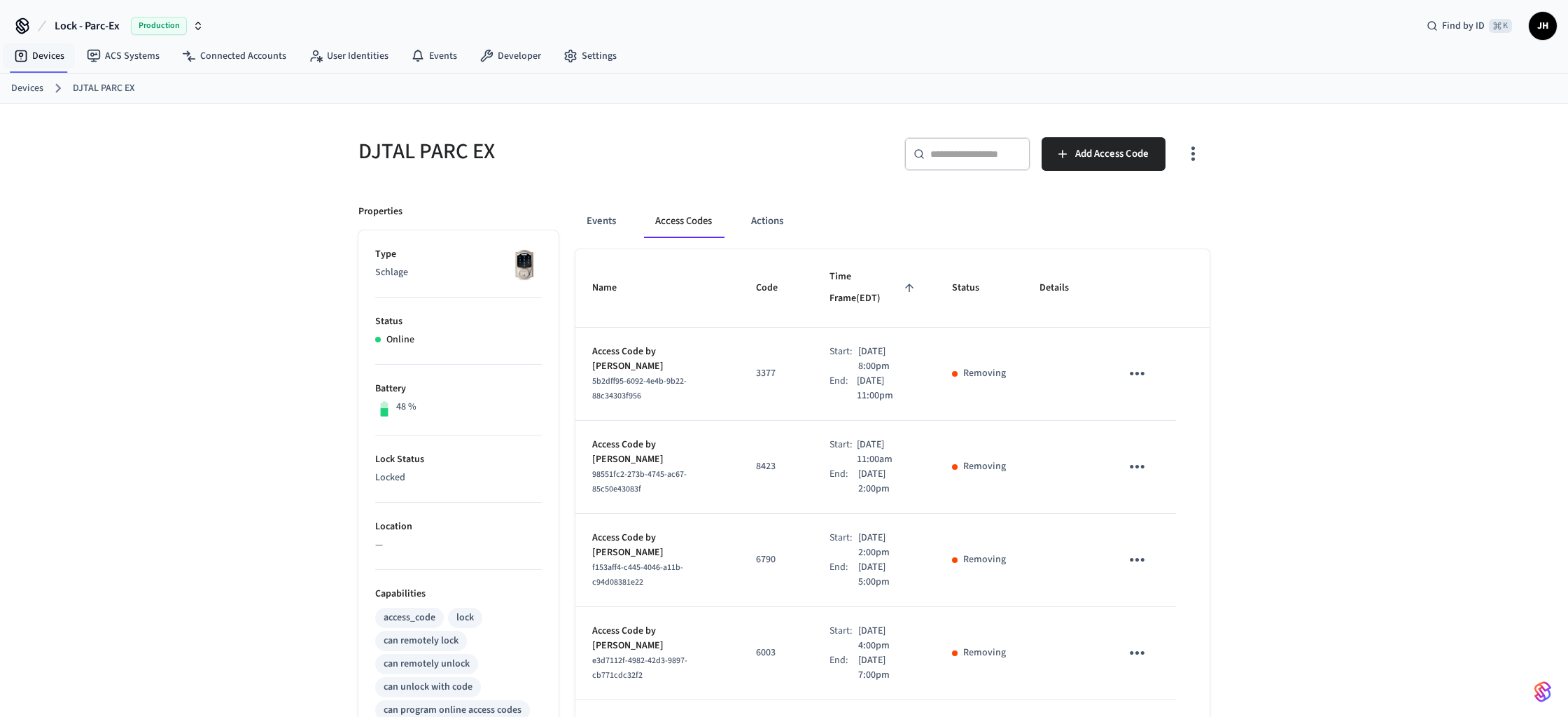
drag, startPoint x: 597, startPoint y: 216, endPoint x: 711, endPoint y: 193, distance: 116.3
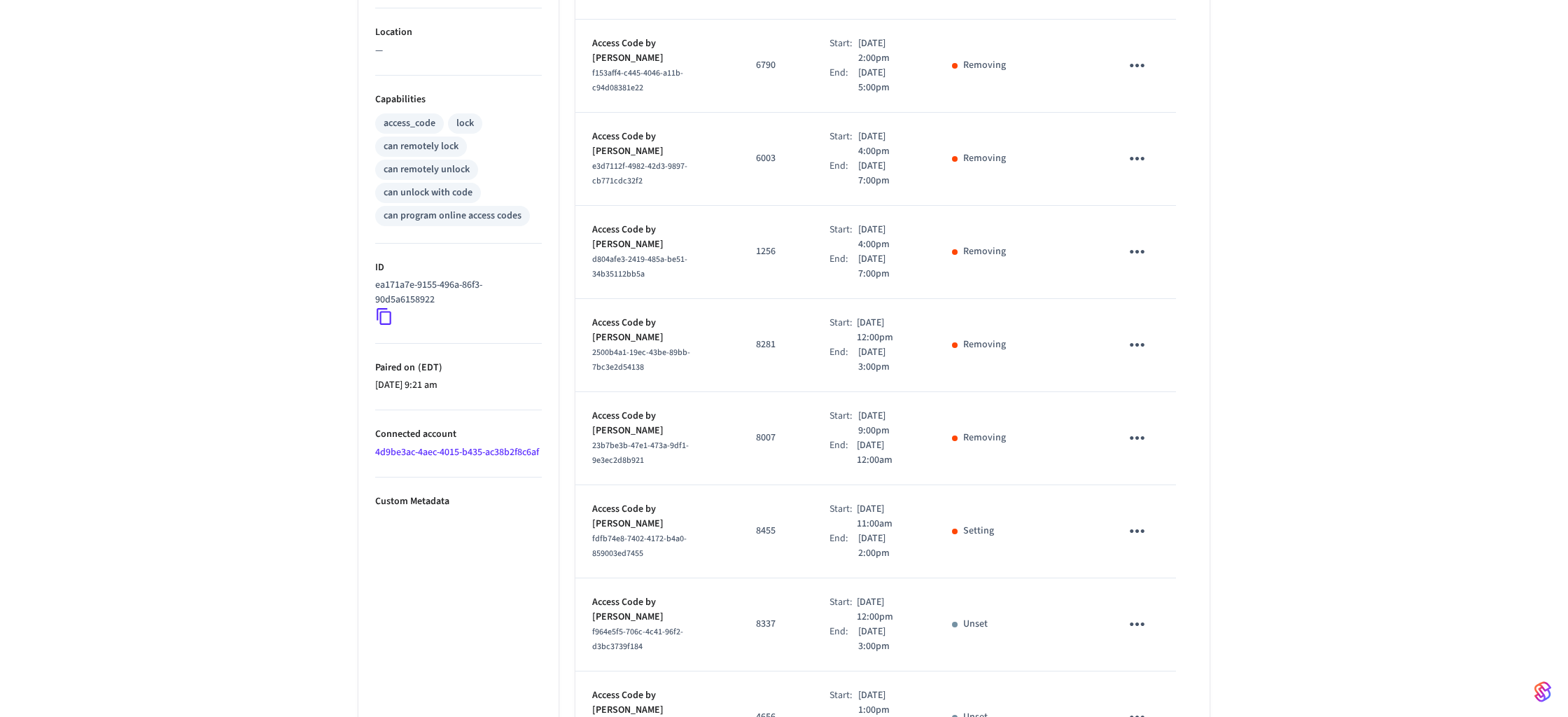
scroll to position [589, 0]
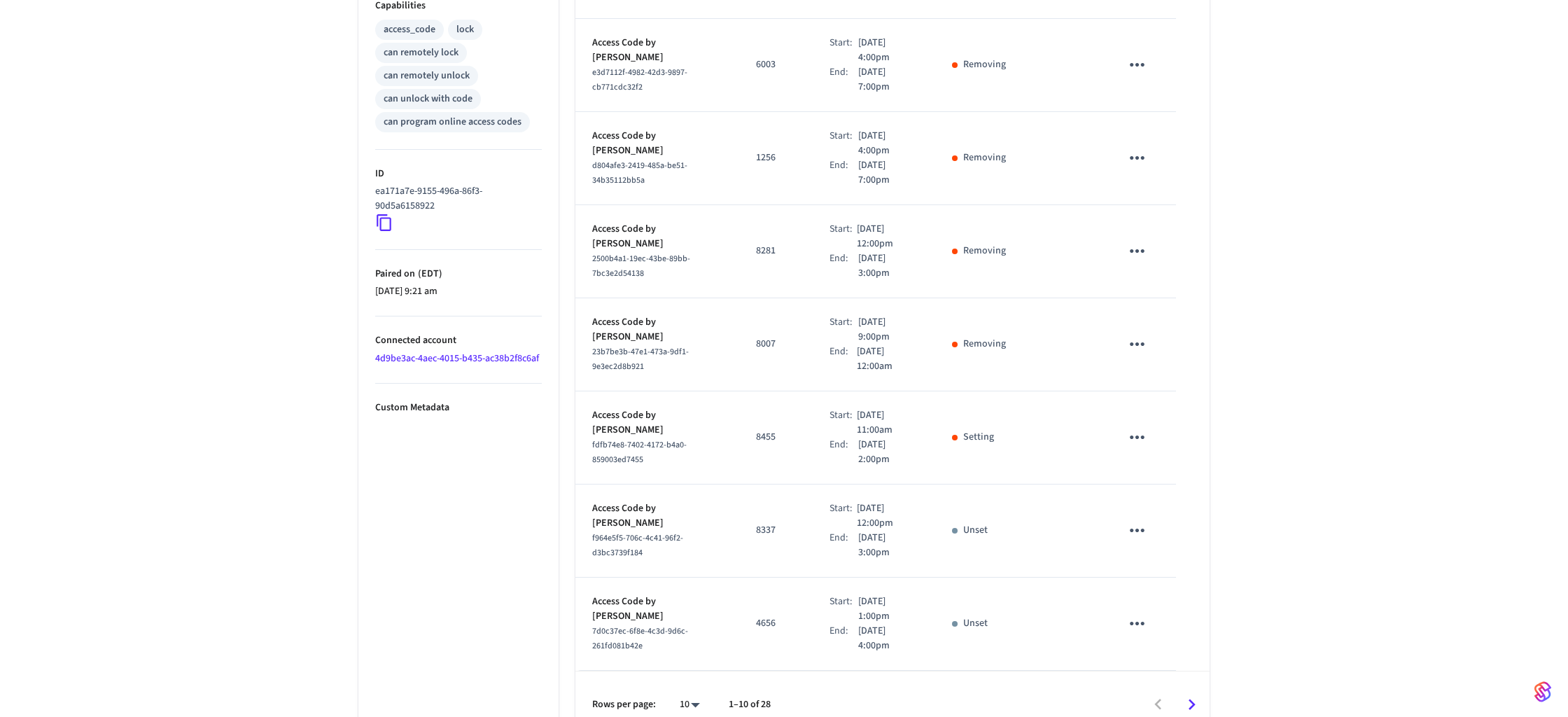
click at [956, 435] on div "sticky table" at bounding box center [955, 438] width 6 height 6
drag, startPoint x: 956, startPoint y: 415, endPoint x: 965, endPoint y: 417, distance: 9.2
click at [956, 435] on div "sticky table" at bounding box center [955, 438] width 6 height 6
click at [1130, 436] on icon "sticky table" at bounding box center [1137, 437] width 15 height 4
click at [1082, 416] on div at bounding box center [784, 358] width 1568 height 717
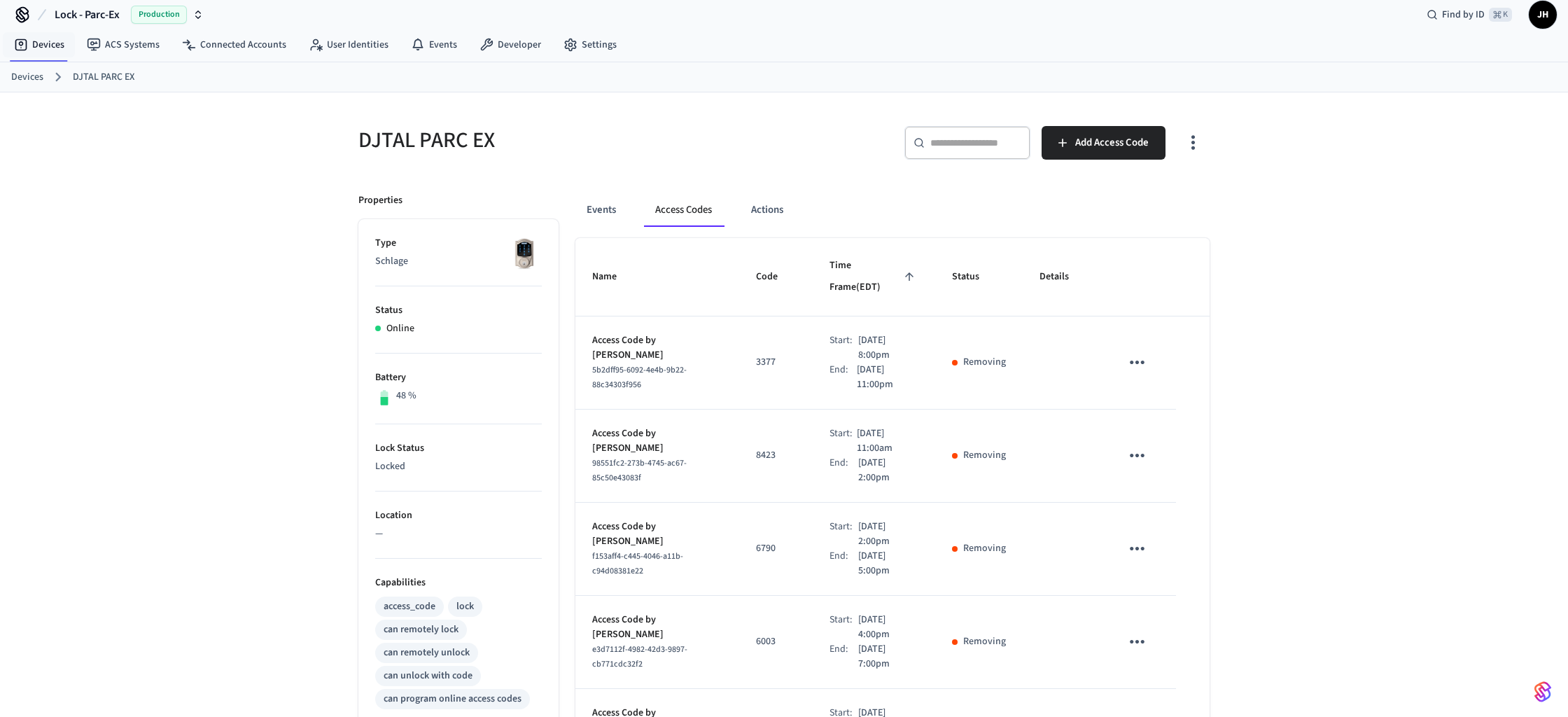
scroll to position [0, 0]
